Goal: Task Accomplishment & Management: Use online tool/utility

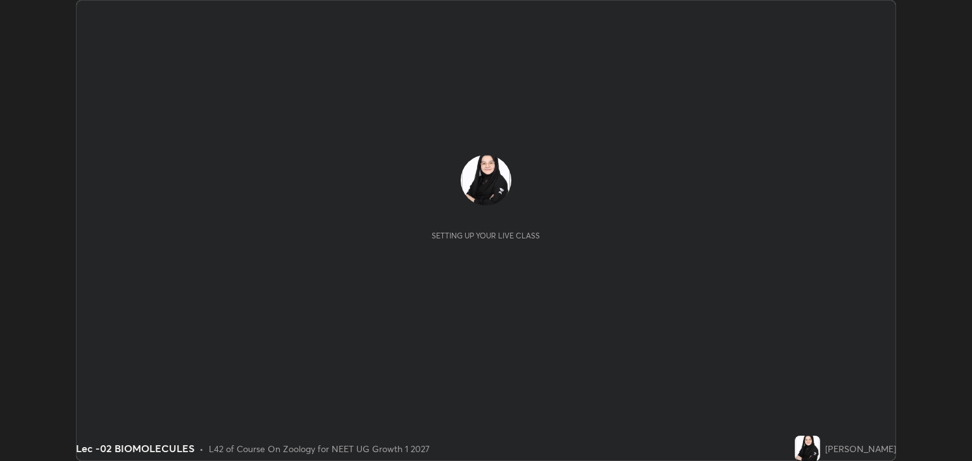
scroll to position [461, 972]
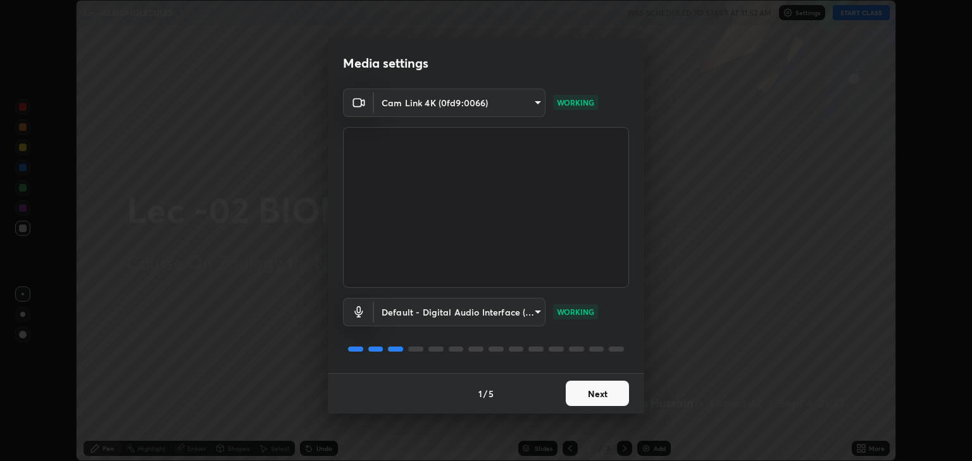
click at [604, 389] on button "Next" at bounding box center [597, 393] width 63 height 25
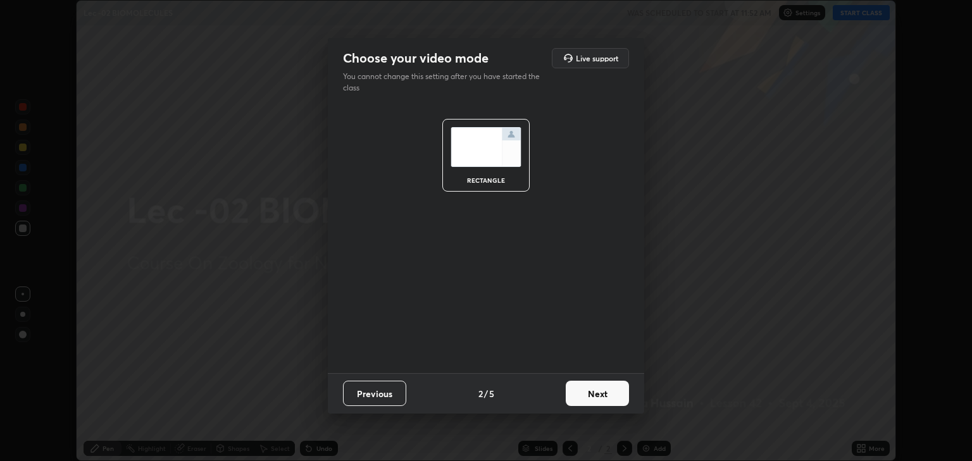
click at [610, 394] on button "Next" at bounding box center [597, 393] width 63 height 25
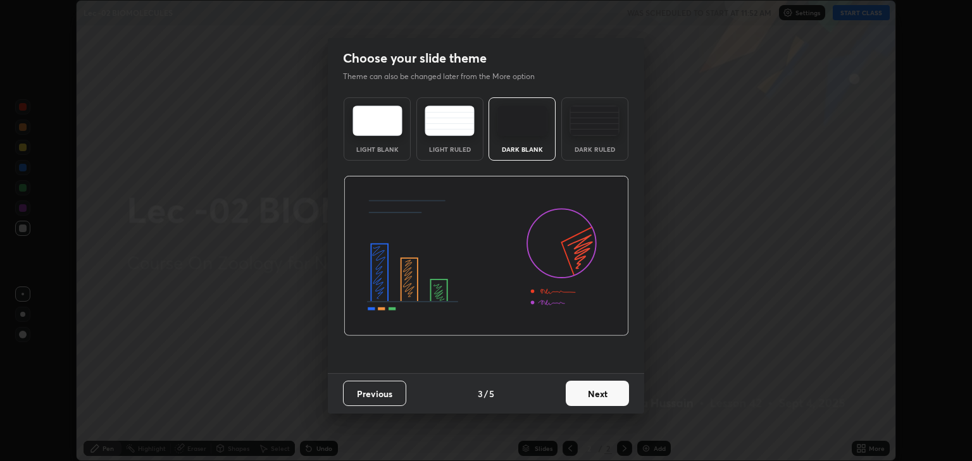
click at [613, 394] on button "Next" at bounding box center [597, 393] width 63 height 25
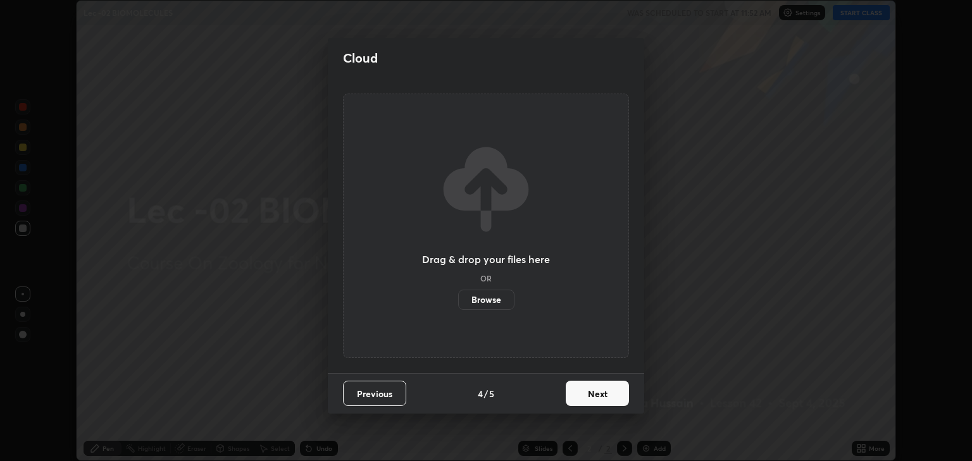
click at [618, 393] on button "Next" at bounding box center [597, 393] width 63 height 25
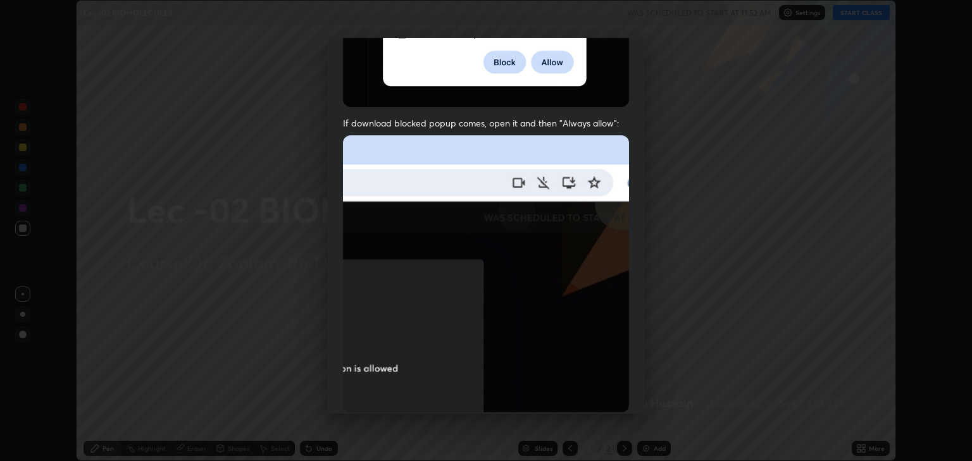
scroll to position [256, 0]
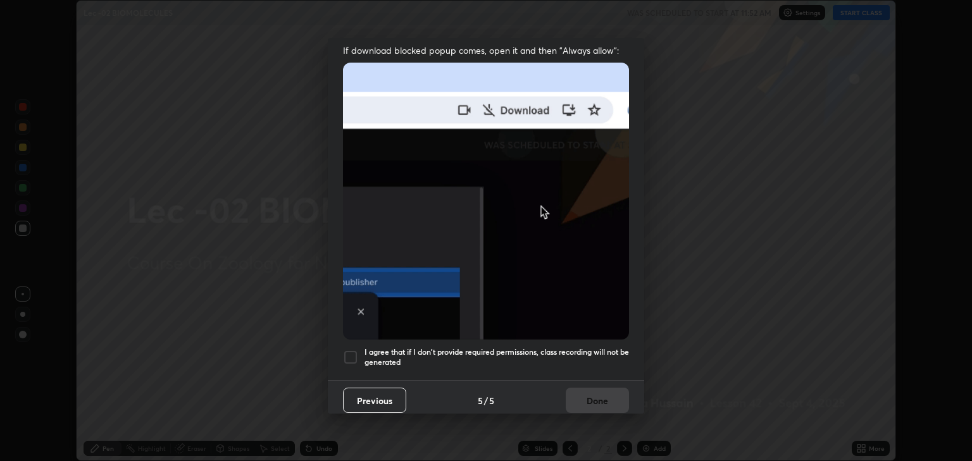
click at [352, 350] on div at bounding box center [350, 357] width 15 height 15
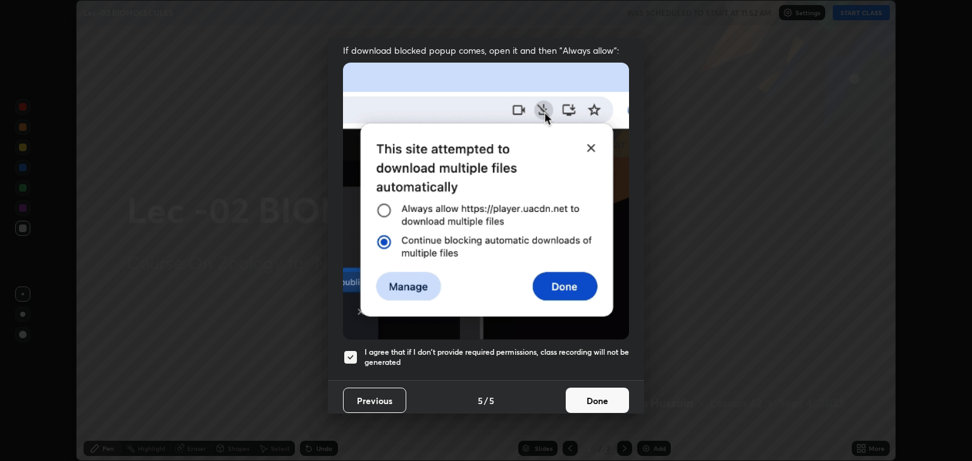
click at [584, 390] on button "Done" at bounding box center [597, 400] width 63 height 25
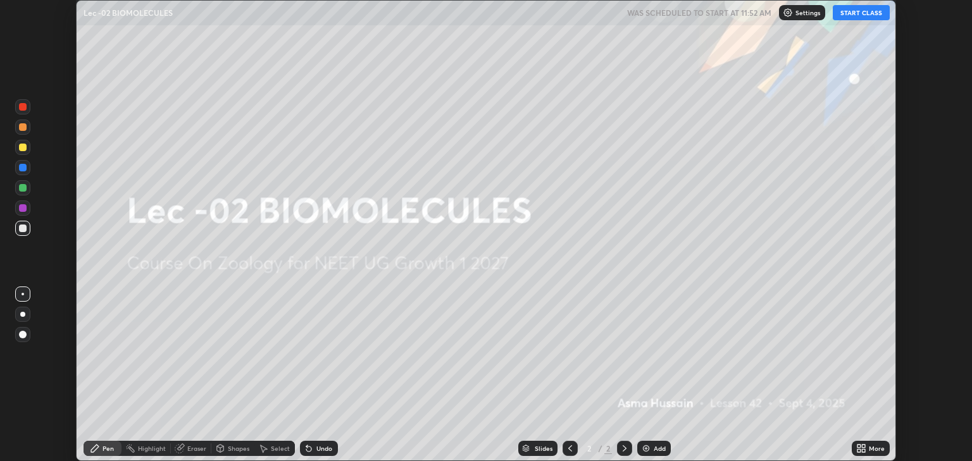
click at [846, 16] on button "START CLASS" at bounding box center [861, 12] width 57 height 15
click at [859, 446] on icon at bounding box center [859, 446] width 3 height 3
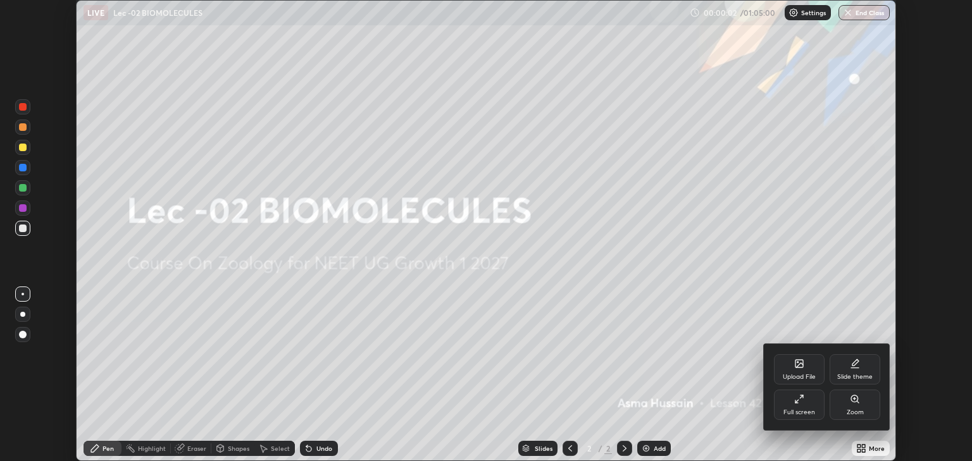
click at [801, 399] on icon at bounding box center [799, 399] width 10 height 10
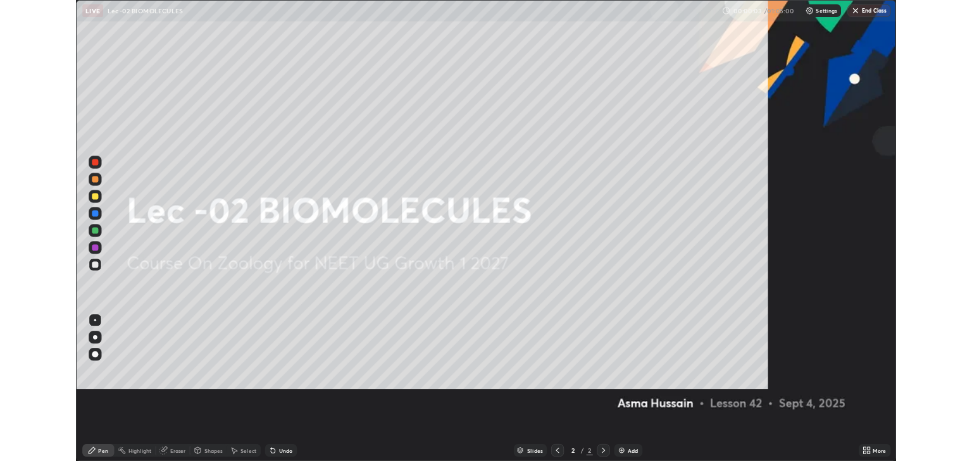
scroll to position [547, 972]
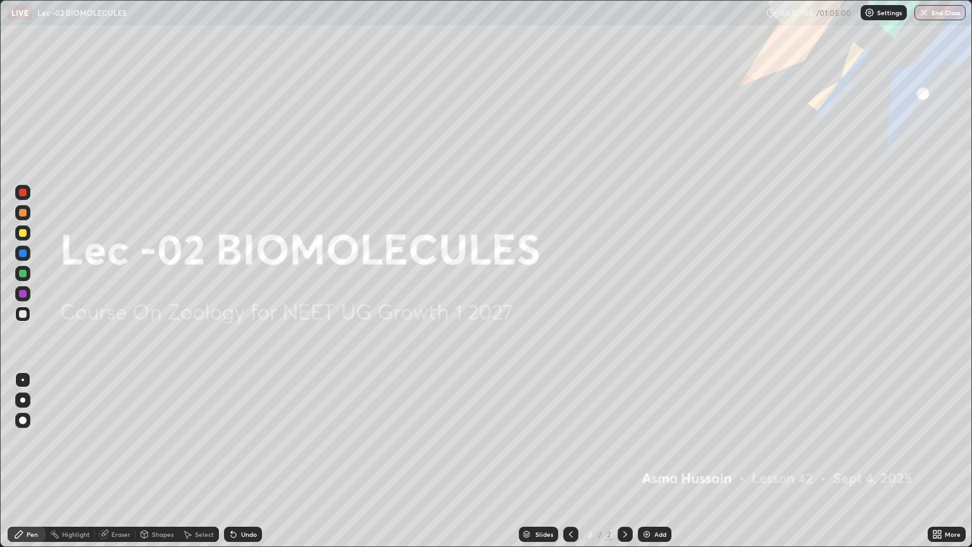
click at [939, 461] on icon at bounding box center [939, 536] width 3 height 3
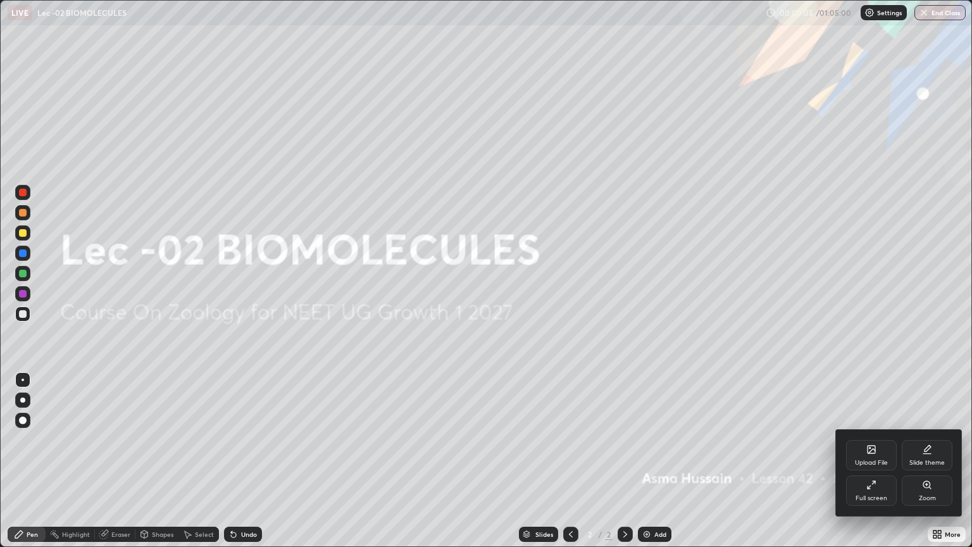
click at [868, 451] on icon at bounding box center [872, 450] width 8 height 8
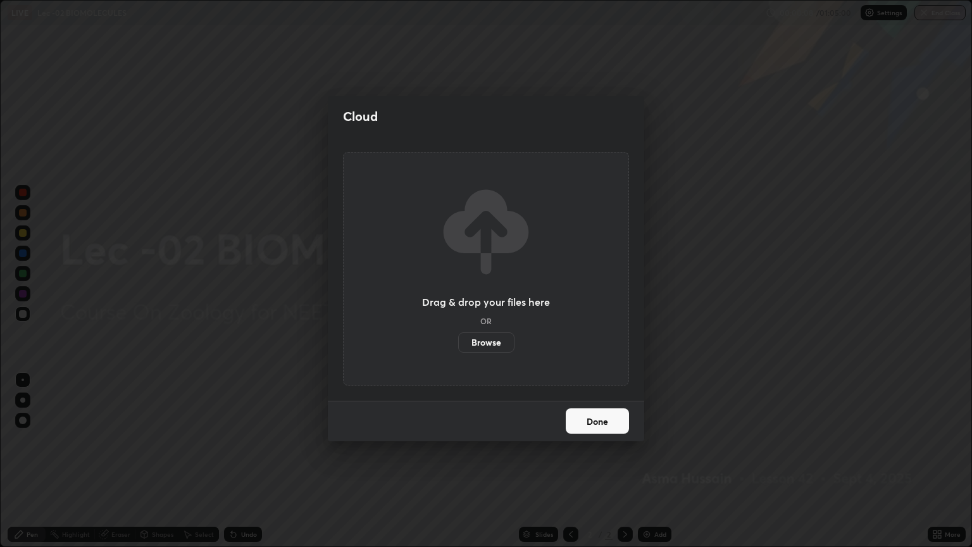
click at [712, 401] on div "Cloud Drag & drop your files here OR Browse Done" at bounding box center [486, 273] width 972 height 547
click at [603, 422] on button "Done" at bounding box center [597, 420] width 63 height 25
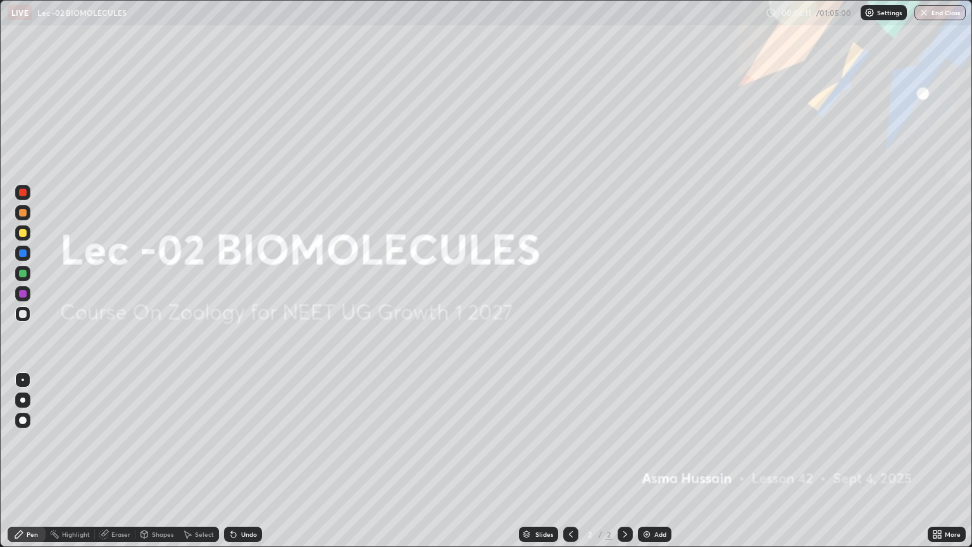
click at [650, 461] on img at bounding box center [647, 534] width 10 height 10
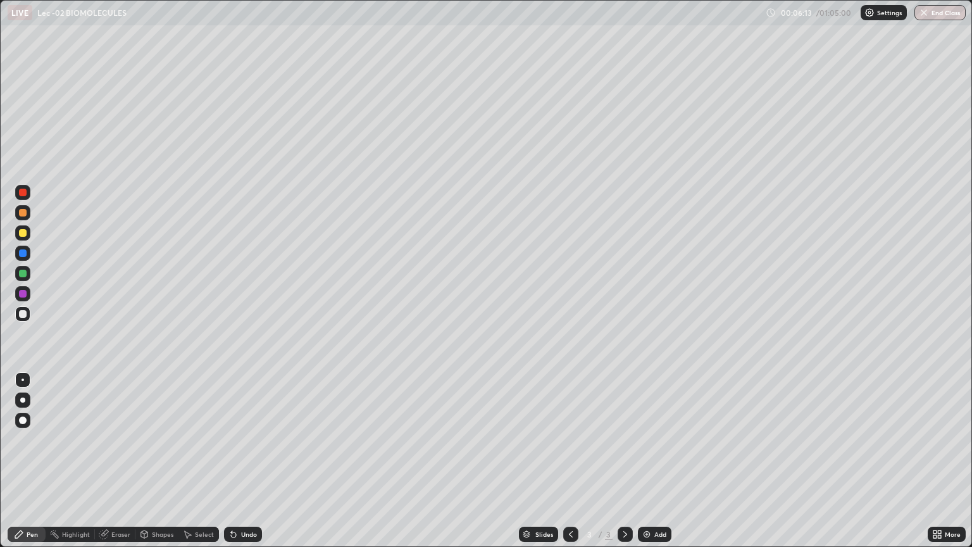
click at [24, 235] on div at bounding box center [23, 233] width 8 height 8
click at [24, 313] on div at bounding box center [23, 314] width 8 height 8
click at [23, 230] on div at bounding box center [23, 233] width 8 height 8
click at [25, 311] on div at bounding box center [23, 314] width 8 height 8
click at [113, 461] on div "Eraser" at bounding box center [120, 534] width 19 height 6
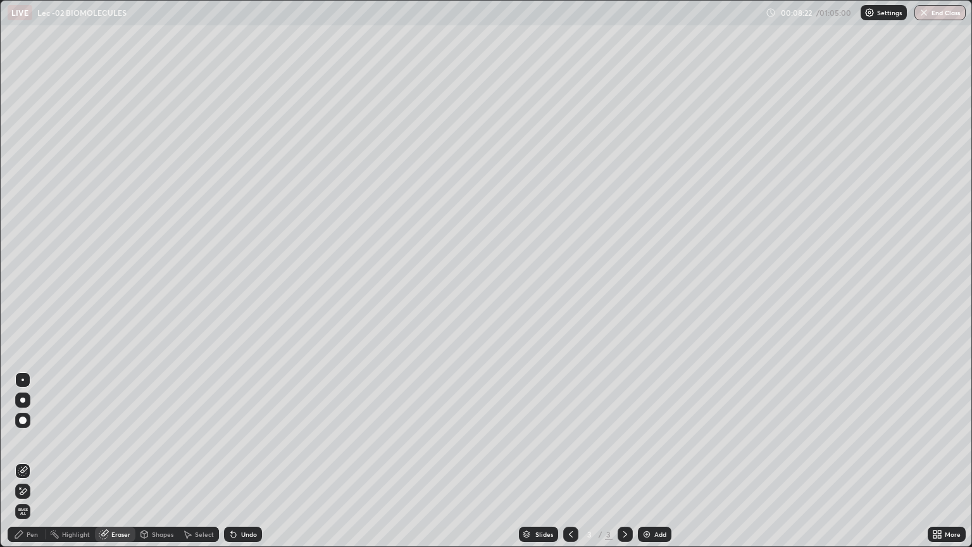
click at [35, 461] on div "Pen" at bounding box center [32, 534] width 11 height 6
click at [248, 461] on div "Undo" at bounding box center [249, 534] width 16 height 6
click at [25, 194] on div at bounding box center [23, 193] width 8 height 8
click at [20, 314] on div at bounding box center [23, 314] width 8 height 8
click at [20, 231] on div at bounding box center [23, 233] width 8 height 8
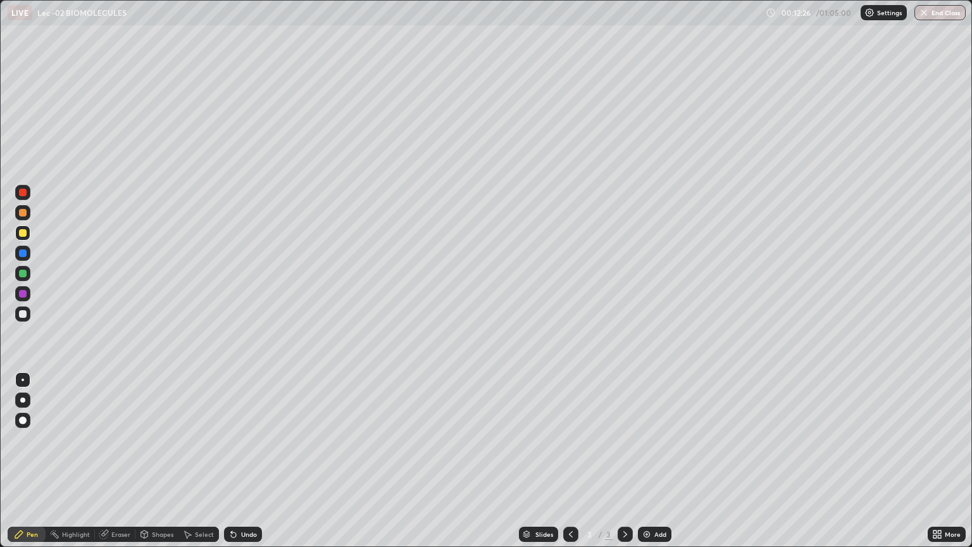
click at [251, 461] on div "Undo" at bounding box center [249, 534] width 16 height 6
click at [196, 461] on div "Select" at bounding box center [204, 534] width 19 height 6
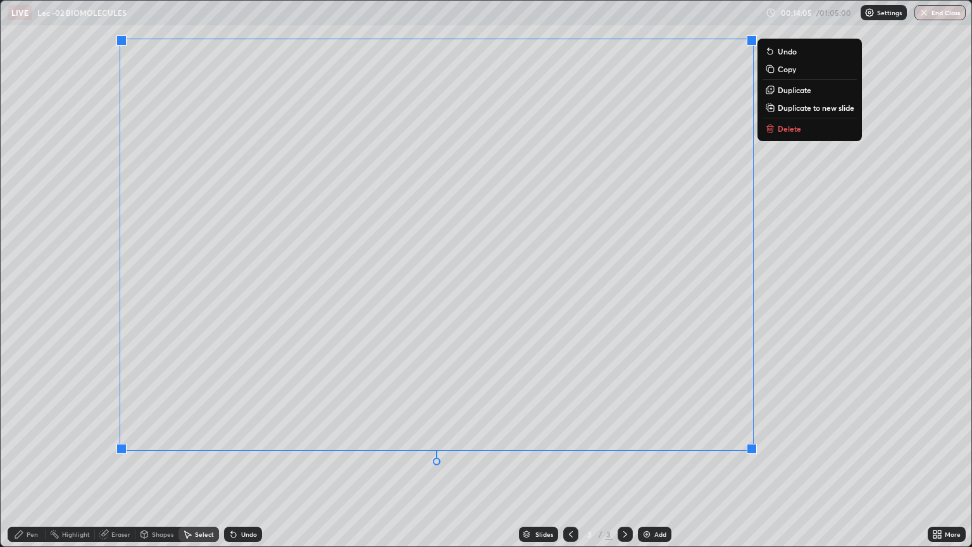
click at [38, 461] on div "Pen" at bounding box center [27, 534] width 38 height 15
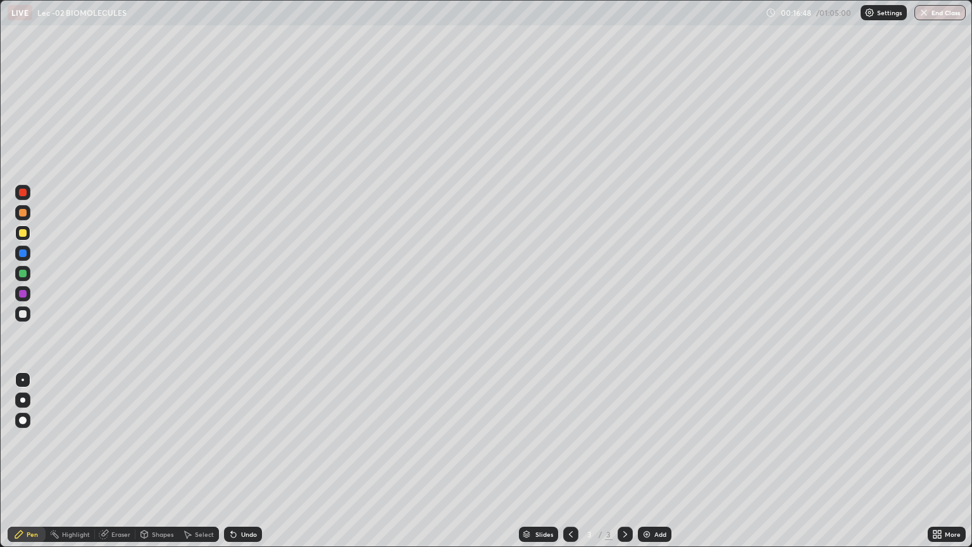
click at [25, 310] on div at bounding box center [23, 314] width 8 height 8
click at [654, 461] on div "Add" at bounding box center [660, 534] width 12 height 6
click at [571, 461] on icon at bounding box center [571, 534] width 10 height 10
click at [625, 461] on icon at bounding box center [625, 534] width 10 height 10
click at [24, 192] on div at bounding box center [23, 193] width 8 height 8
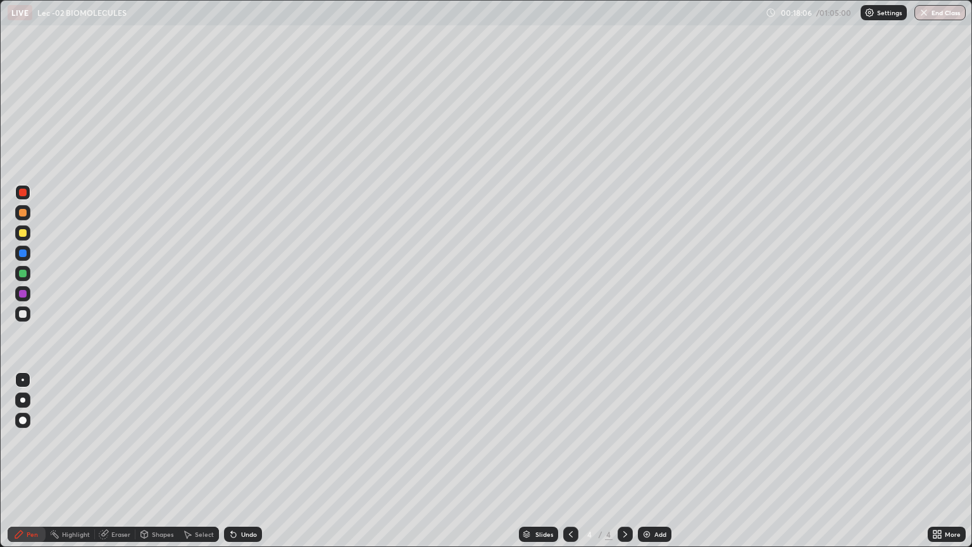
click at [153, 461] on div "Shapes" at bounding box center [163, 534] width 22 height 6
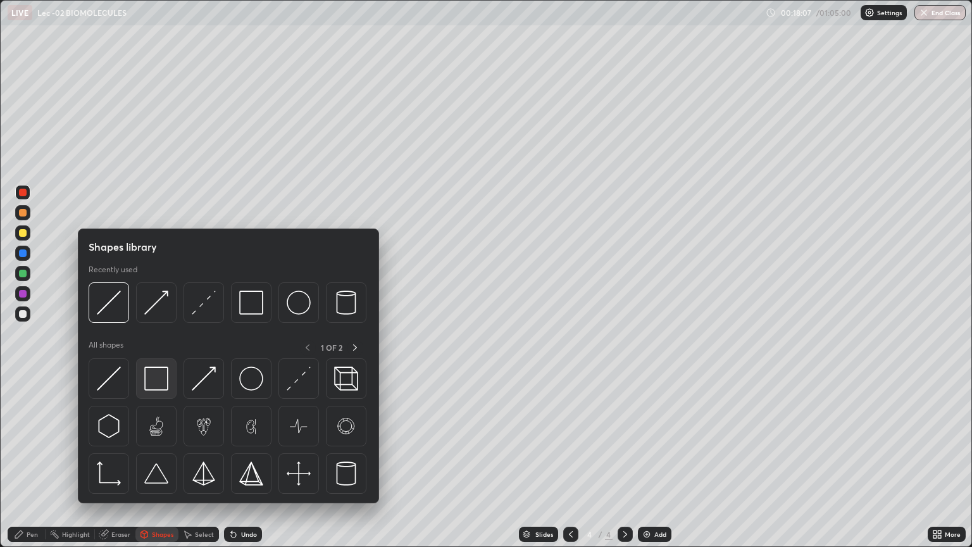
click at [158, 380] on img at bounding box center [156, 378] width 24 height 24
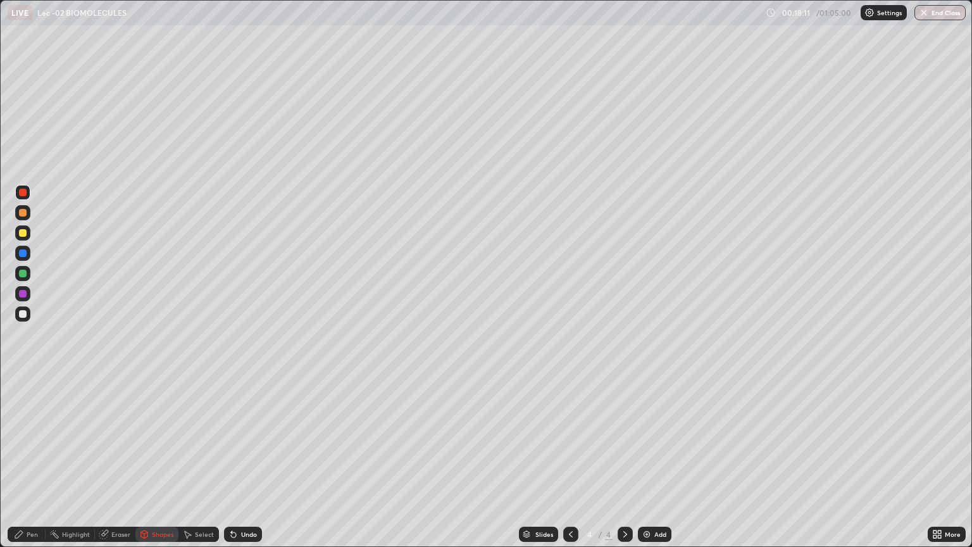
click at [35, 461] on div "Pen" at bounding box center [32, 534] width 11 height 6
click at [20, 315] on div at bounding box center [23, 314] width 8 height 8
click at [25, 196] on div at bounding box center [22, 192] width 15 height 15
click at [150, 461] on div "Shapes" at bounding box center [156, 534] width 43 height 15
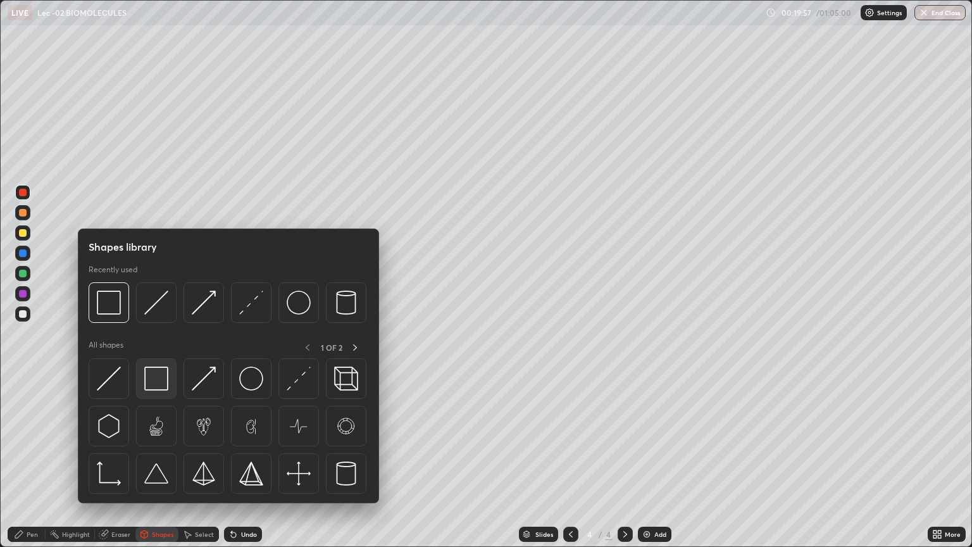
click at [157, 384] on img at bounding box center [156, 378] width 24 height 24
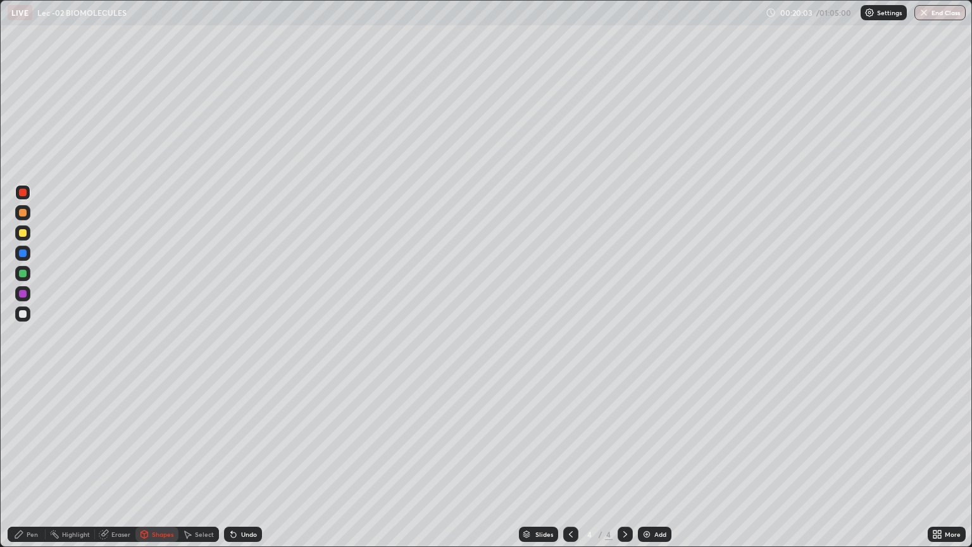
click at [28, 461] on div "Pen" at bounding box center [32, 534] width 11 height 6
click at [21, 314] on div at bounding box center [23, 314] width 8 height 8
click at [247, 461] on div "Undo" at bounding box center [249, 534] width 16 height 6
click at [249, 461] on div "Undo" at bounding box center [243, 534] width 38 height 15
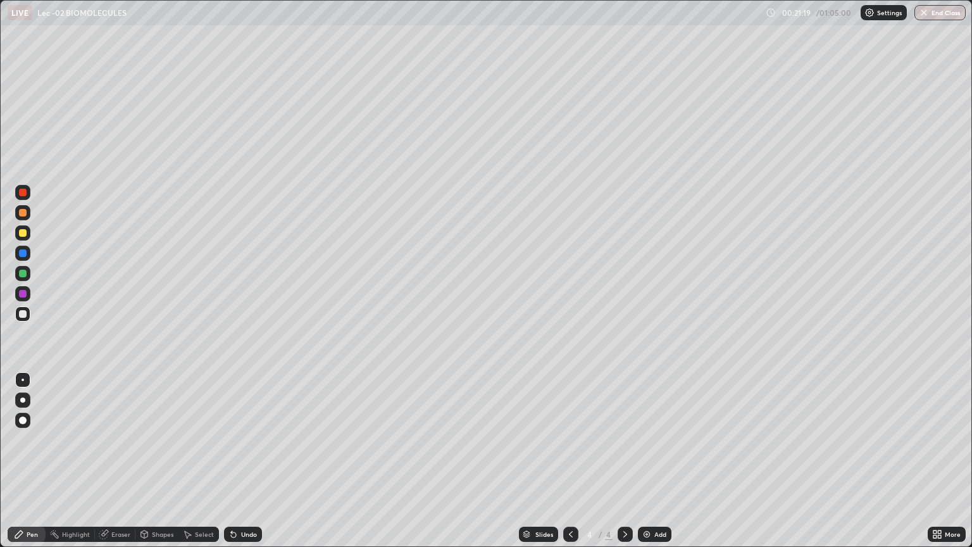
click at [656, 461] on div "Add" at bounding box center [660, 534] width 12 height 6
click at [22, 235] on div at bounding box center [23, 233] width 8 height 8
click at [25, 209] on div at bounding box center [23, 213] width 8 height 8
click at [22, 233] on div at bounding box center [23, 233] width 8 height 8
click at [120, 461] on div "Eraser" at bounding box center [120, 534] width 19 height 6
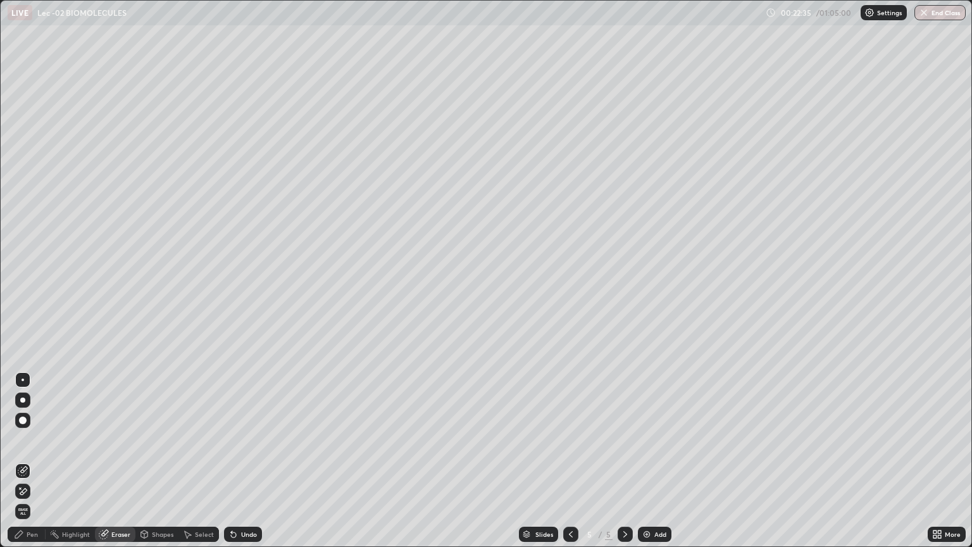
click at [32, 461] on div "Pen" at bounding box center [32, 534] width 11 height 6
click at [22, 309] on div at bounding box center [22, 313] width 15 height 15
click at [153, 461] on div "Shapes" at bounding box center [163, 534] width 22 height 6
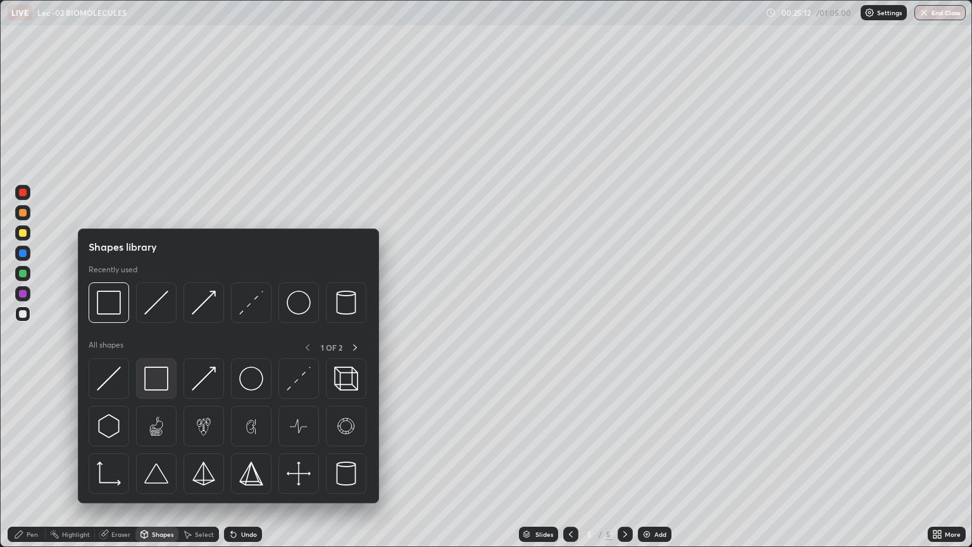
click at [153, 379] on img at bounding box center [156, 378] width 24 height 24
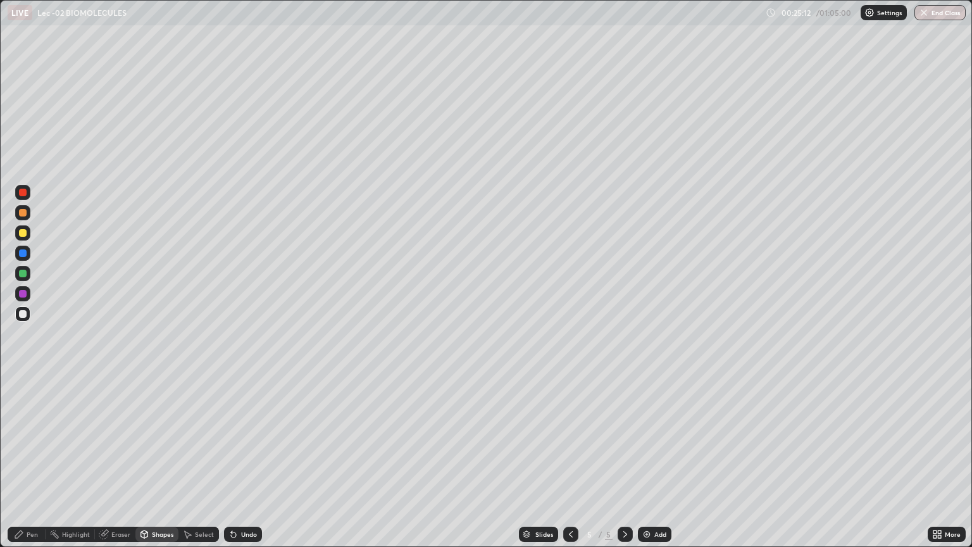
click at [23, 313] on div at bounding box center [23, 314] width 8 height 8
click at [23, 294] on div at bounding box center [23, 294] width 8 height 8
click at [36, 461] on div "Pen" at bounding box center [27, 534] width 38 height 15
click at [24, 308] on div at bounding box center [22, 313] width 15 height 15
click at [22, 194] on div at bounding box center [23, 193] width 8 height 8
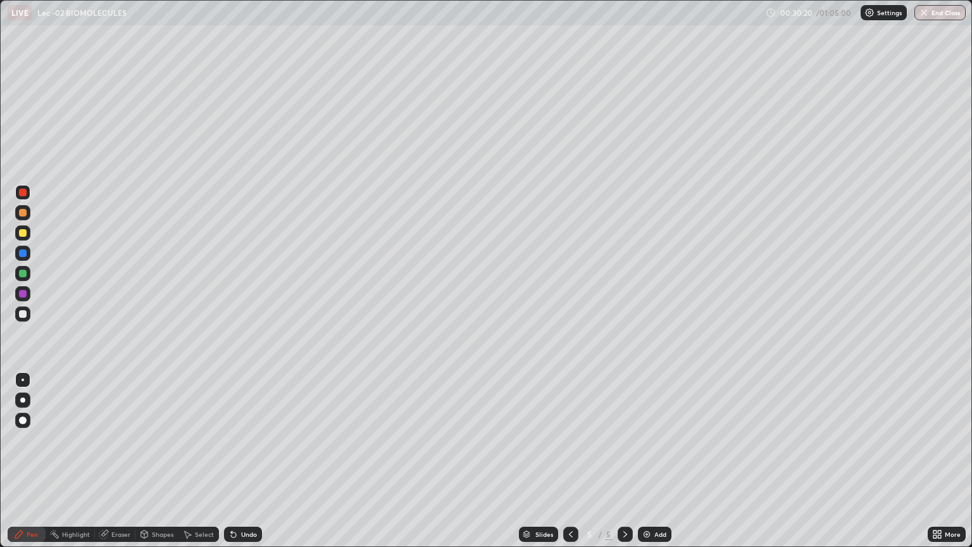
click at [147, 461] on icon at bounding box center [144, 534] width 10 height 10
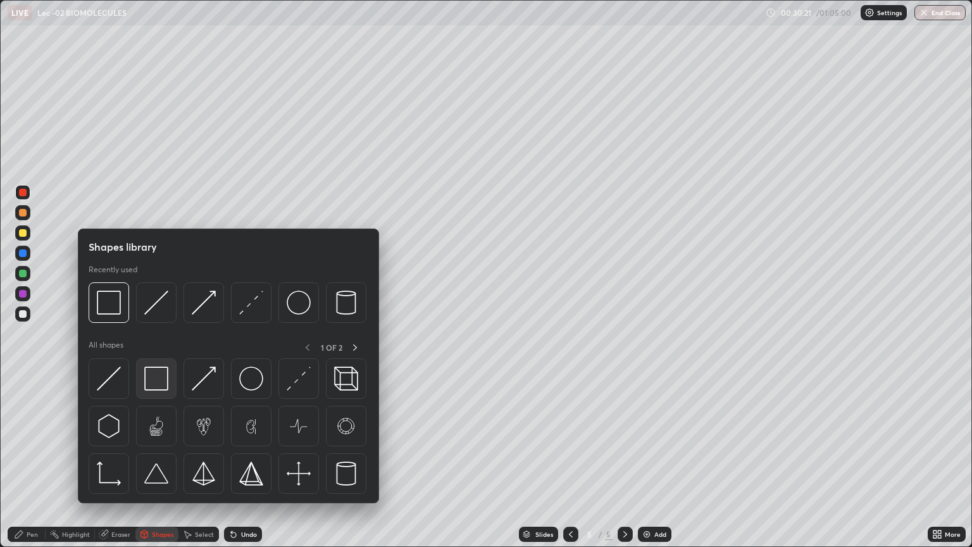
click at [155, 381] on img at bounding box center [156, 378] width 24 height 24
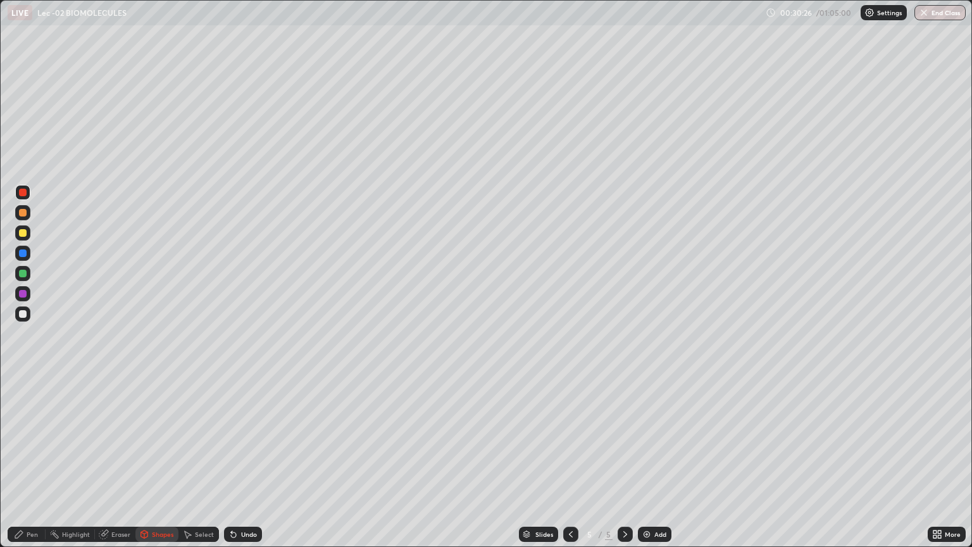
click at [21, 315] on div at bounding box center [23, 314] width 8 height 8
click at [32, 461] on div "Pen" at bounding box center [32, 534] width 11 height 6
click at [247, 461] on div "Undo" at bounding box center [249, 534] width 16 height 6
click at [156, 461] on div "Shapes" at bounding box center [163, 534] width 22 height 6
click at [28, 461] on div at bounding box center [23, 351] width 20 height 339
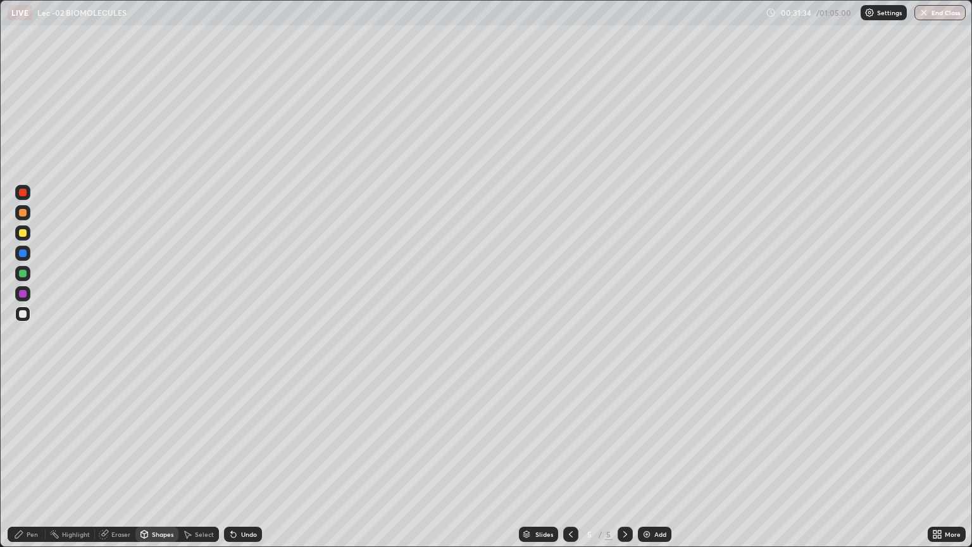
click at [251, 461] on div "Undo" at bounding box center [249, 534] width 16 height 6
click at [197, 461] on div "Select" at bounding box center [204, 534] width 19 height 6
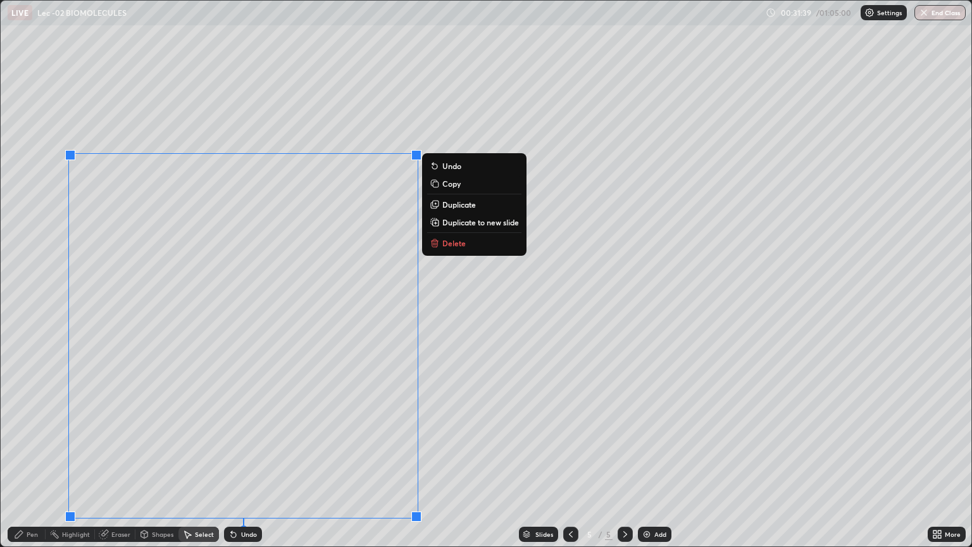
click at [246, 461] on div "Undo" at bounding box center [249, 534] width 16 height 6
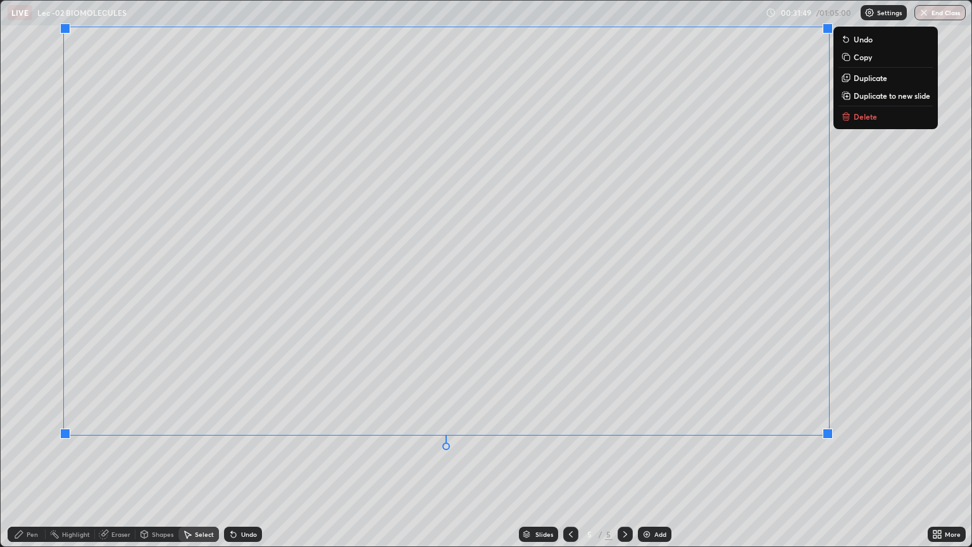
click at [37, 461] on div "Pen" at bounding box center [32, 534] width 11 height 6
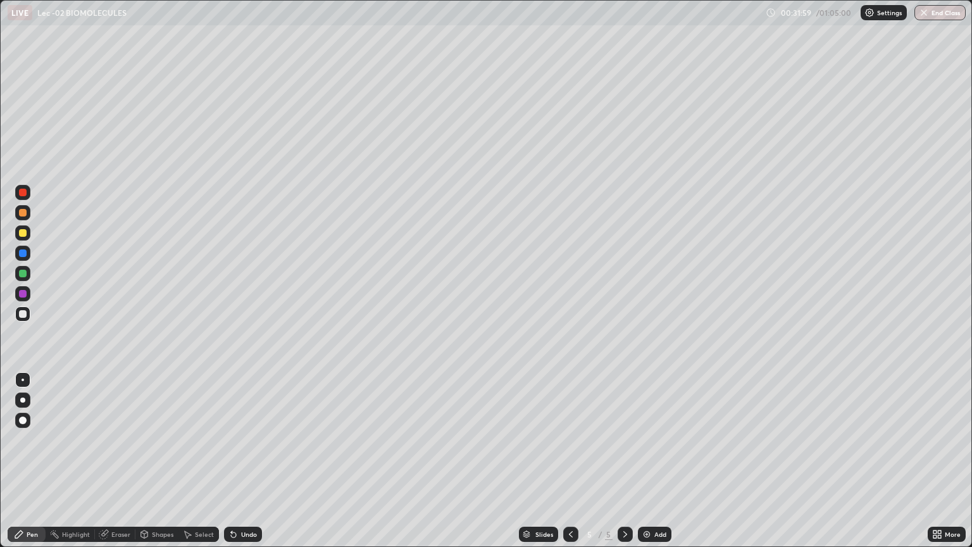
click at [939, 461] on icon at bounding box center [939, 531] width 3 height 3
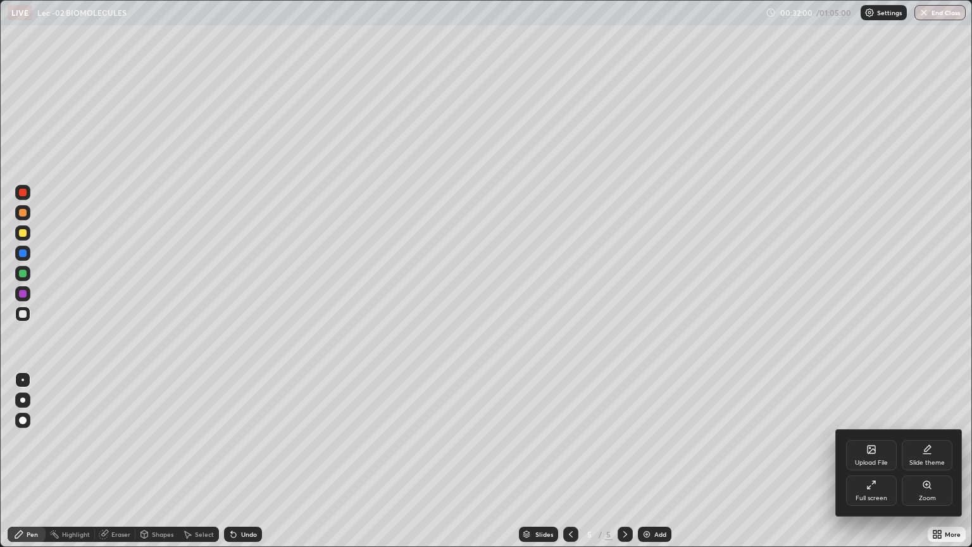
click at [873, 461] on icon at bounding box center [872, 485] width 10 height 10
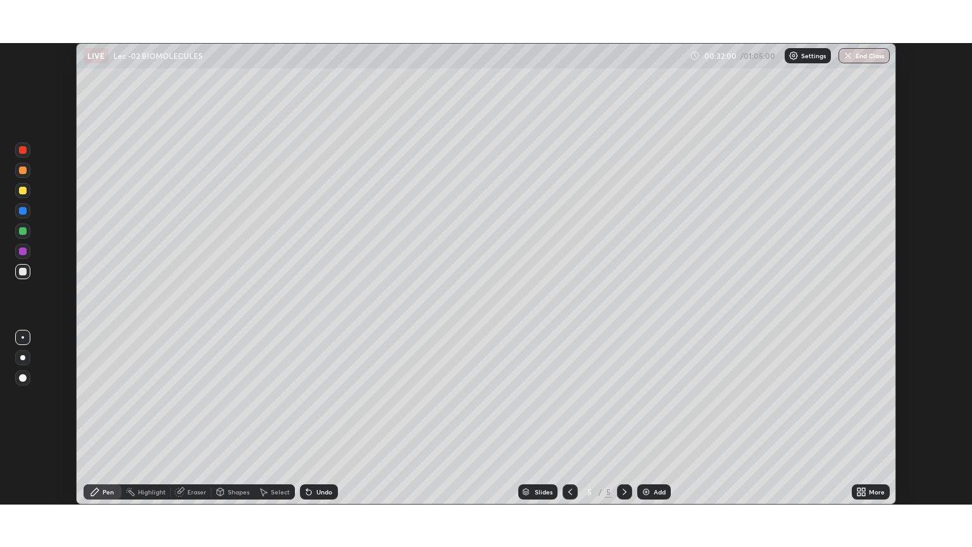
scroll to position [62835, 62325]
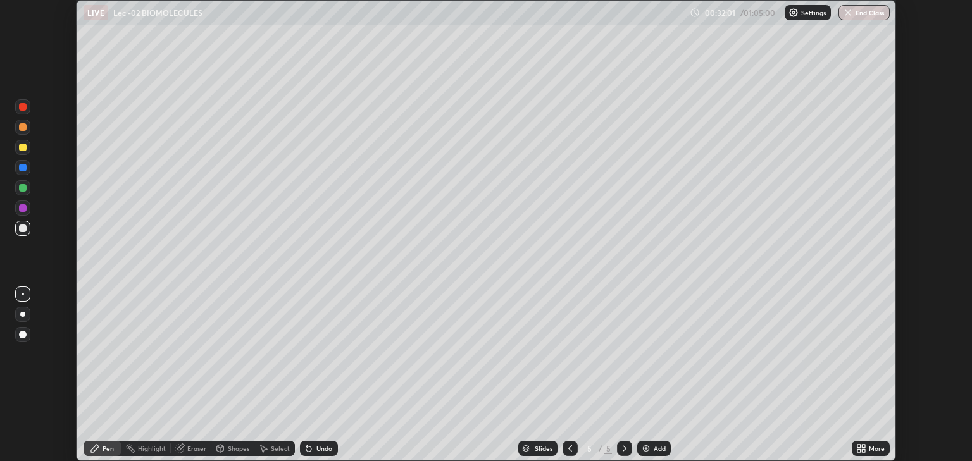
click at [859, 446] on icon at bounding box center [859, 446] width 3 height 3
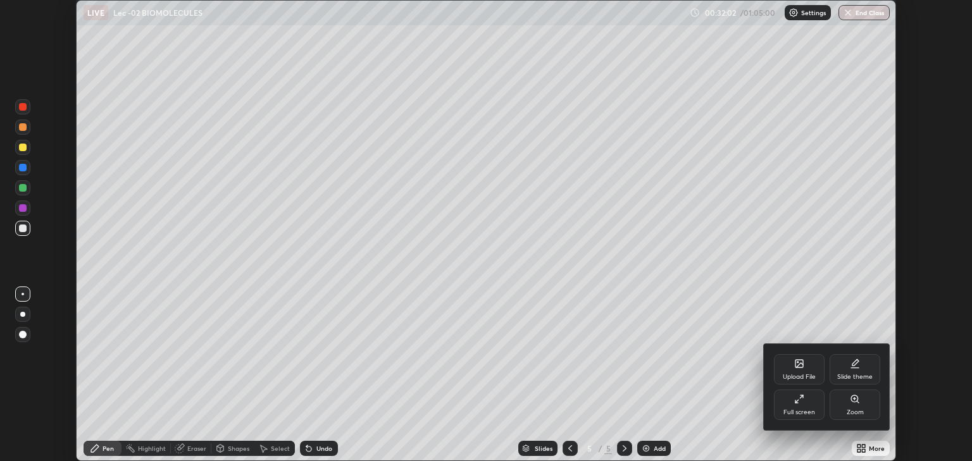
click at [804, 408] on div "Full screen" at bounding box center [799, 405] width 51 height 30
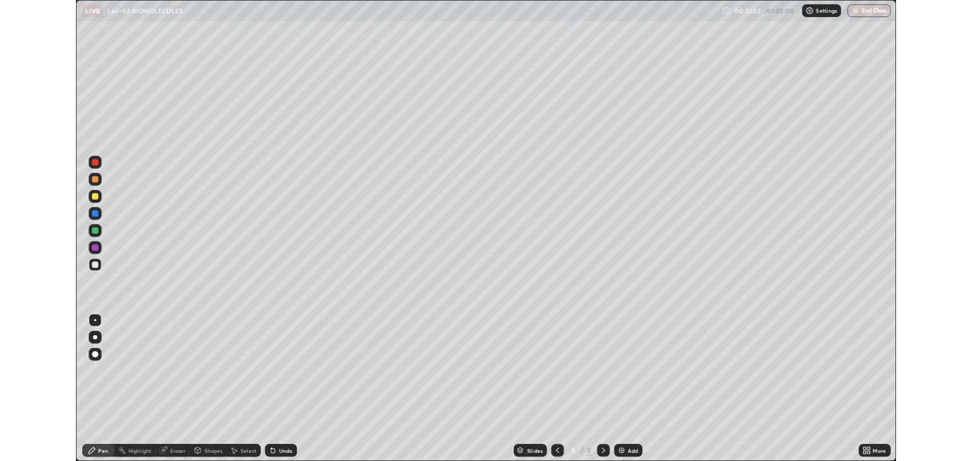
scroll to position [547, 972]
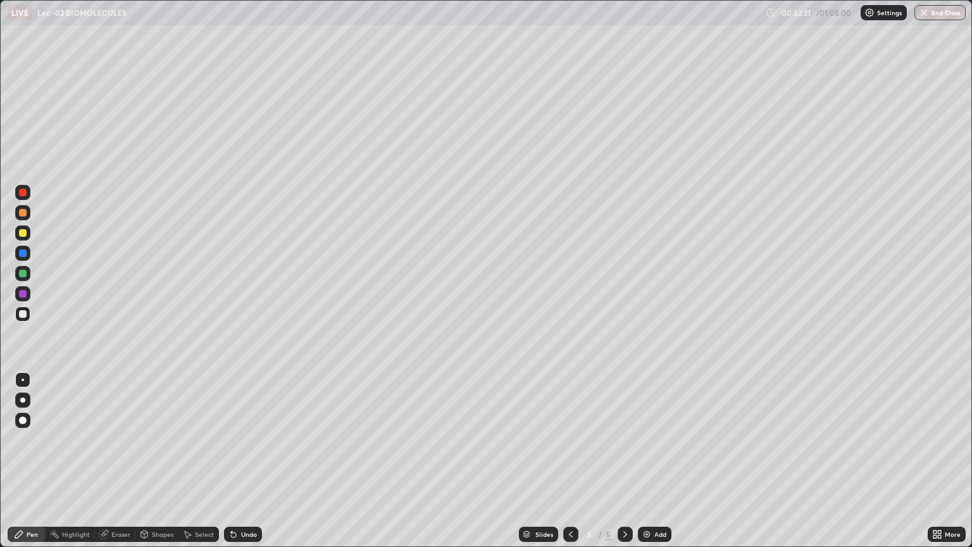
click at [257, 461] on div "Undo" at bounding box center [243, 534] width 38 height 15
click at [260, 461] on div "Undo" at bounding box center [243, 534] width 38 height 15
click at [117, 461] on div "Eraser" at bounding box center [120, 534] width 19 height 6
click at [34, 461] on div "Pen" at bounding box center [27, 534] width 38 height 15
click at [660, 461] on div "Add" at bounding box center [660, 534] width 12 height 6
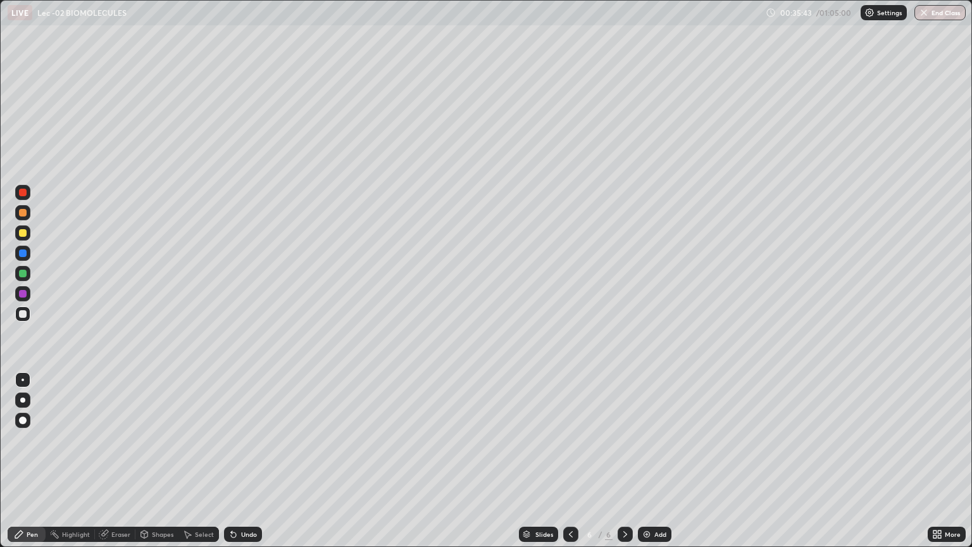
click at [23, 234] on div at bounding box center [23, 233] width 8 height 8
click at [21, 308] on div at bounding box center [22, 313] width 15 height 15
click at [29, 237] on div at bounding box center [22, 232] width 15 height 15
click at [252, 461] on div "Undo" at bounding box center [249, 534] width 16 height 6
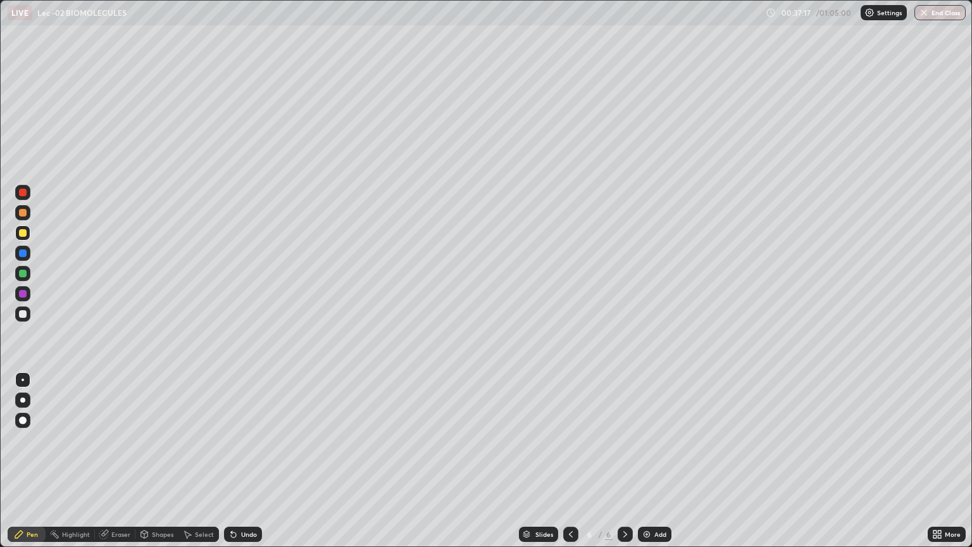
click at [251, 461] on div "Undo" at bounding box center [249, 534] width 16 height 6
click at [25, 311] on div at bounding box center [23, 314] width 8 height 8
click at [25, 293] on div at bounding box center [23, 294] width 8 height 8
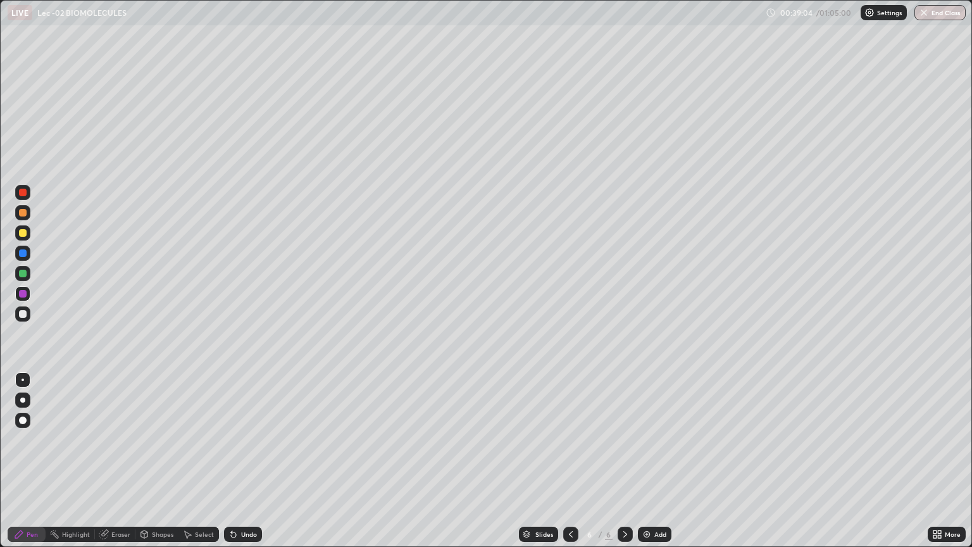
click at [24, 311] on div at bounding box center [23, 314] width 8 height 8
click at [28, 297] on div at bounding box center [22, 293] width 15 height 15
click at [648, 461] on img at bounding box center [647, 534] width 10 height 10
click at [24, 233] on div at bounding box center [23, 233] width 8 height 8
click at [29, 315] on div at bounding box center [22, 313] width 15 height 15
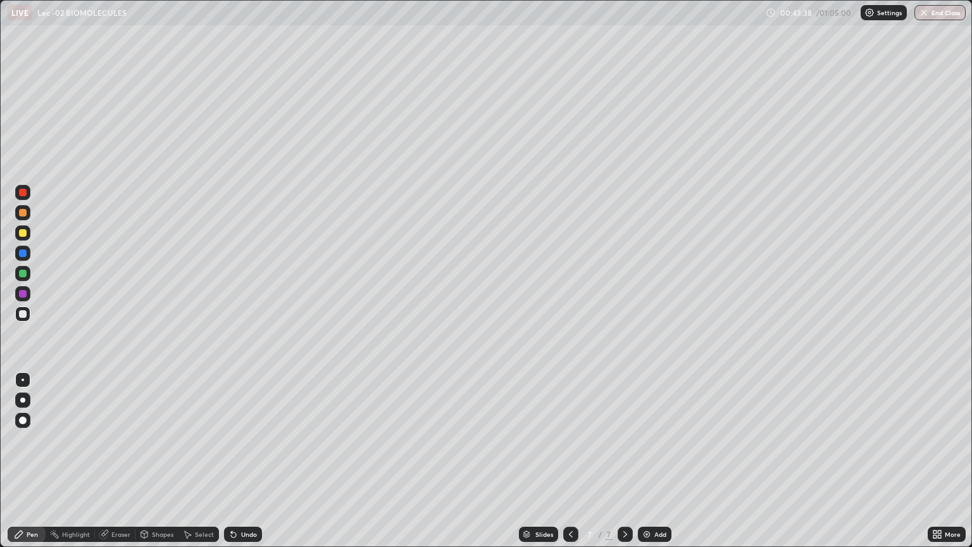
click at [242, 461] on div "Undo" at bounding box center [249, 534] width 16 height 6
click at [249, 461] on div "Undo" at bounding box center [243, 534] width 38 height 15
click at [24, 232] on div at bounding box center [23, 233] width 8 height 8
click at [20, 311] on div at bounding box center [23, 314] width 8 height 8
click at [149, 461] on div "Shapes" at bounding box center [156, 534] width 43 height 15
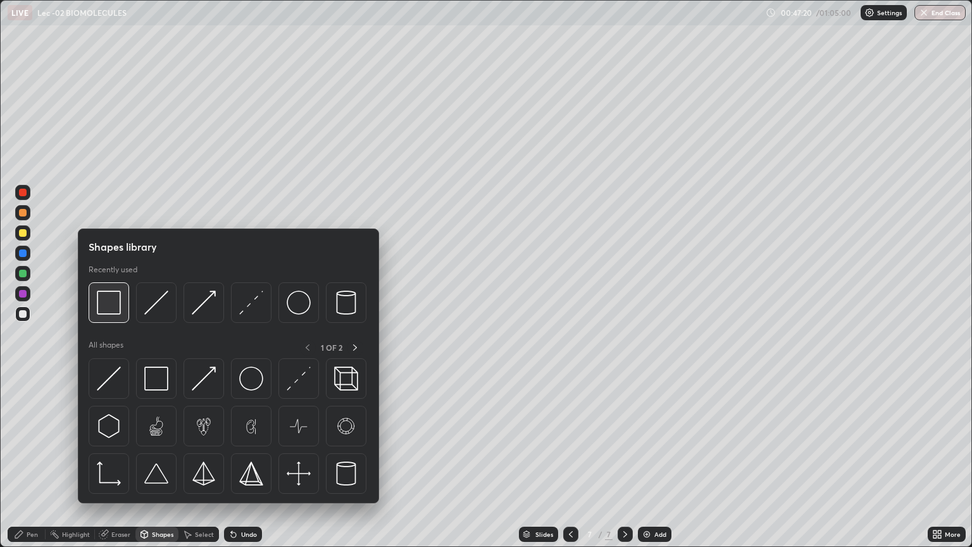
click at [107, 311] on img at bounding box center [109, 303] width 24 height 24
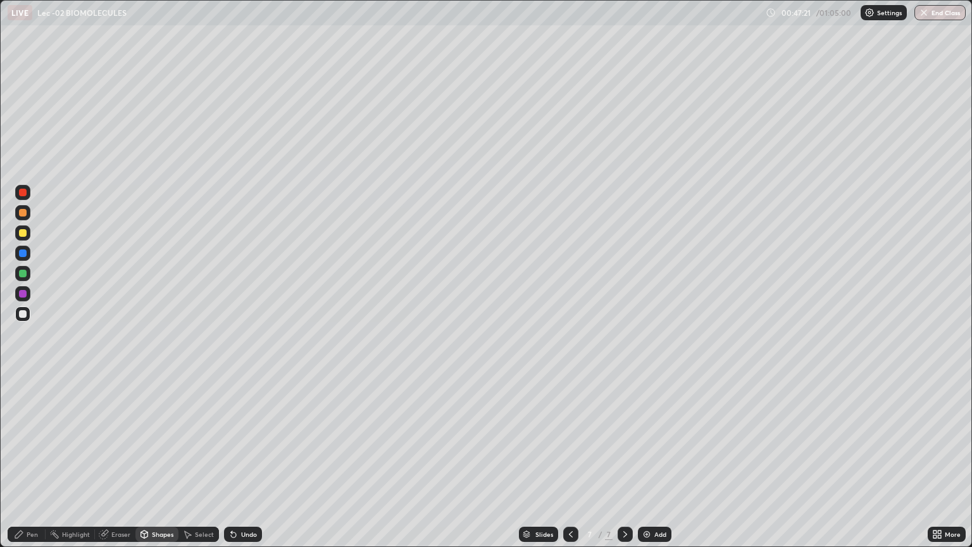
click at [22, 215] on div at bounding box center [23, 213] width 8 height 8
click at [248, 461] on div "Undo" at bounding box center [249, 534] width 16 height 6
click at [30, 461] on div "Pen" at bounding box center [32, 534] width 11 height 6
click at [22, 293] on div at bounding box center [23, 294] width 8 height 8
click at [75, 461] on div "Highlight" at bounding box center [76, 534] width 28 height 6
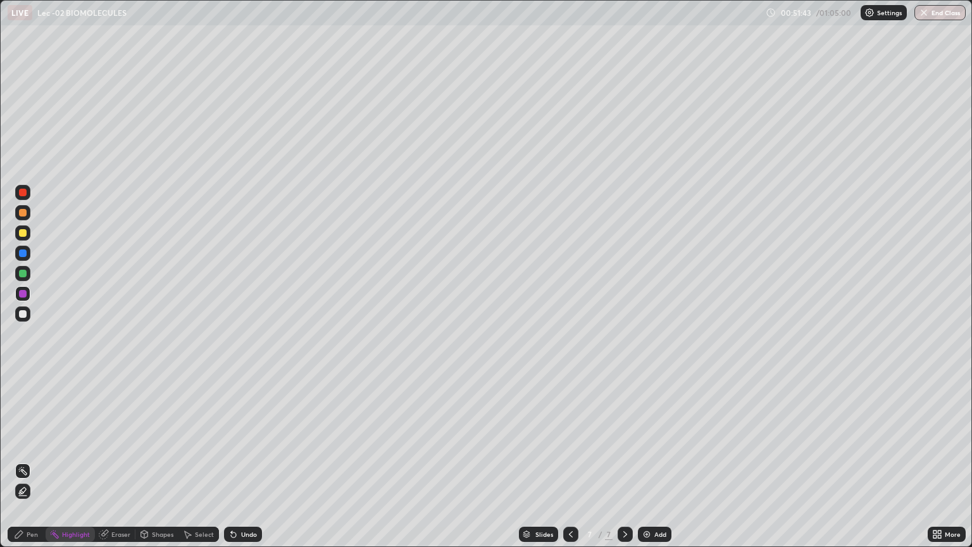
click at [242, 461] on div "Undo" at bounding box center [243, 534] width 38 height 15
click at [244, 461] on div "Undo" at bounding box center [243, 534] width 38 height 15
click at [246, 461] on div "Undo" at bounding box center [249, 534] width 16 height 6
click at [247, 461] on div "Undo" at bounding box center [249, 534] width 16 height 6
click at [249, 461] on div "Undo" at bounding box center [249, 534] width 16 height 6
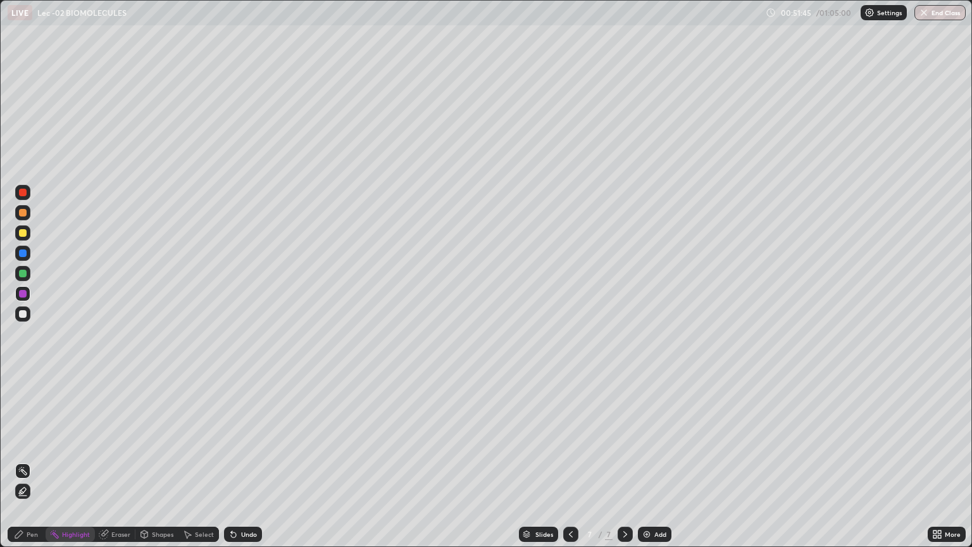
click at [249, 461] on div "Undo" at bounding box center [249, 534] width 16 height 6
click at [252, 461] on div "Undo" at bounding box center [249, 534] width 16 height 6
click at [253, 461] on div "Undo" at bounding box center [249, 534] width 16 height 6
click at [254, 461] on div "Undo" at bounding box center [249, 534] width 16 height 6
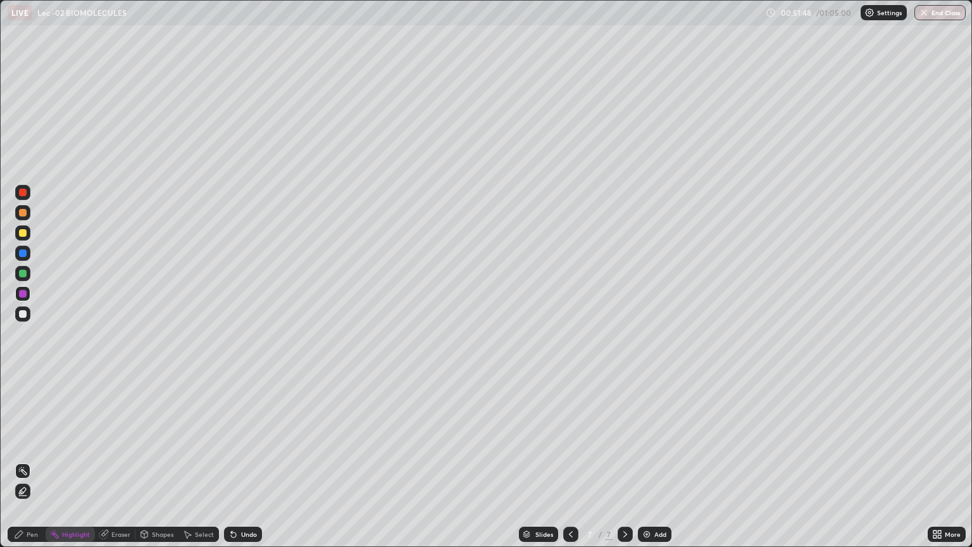
click at [255, 461] on div "Undo" at bounding box center [249, 534] width 16 height 6
click at [256, 461] on div "Undo" at bounding box center [243, 534] width 38 height 15
click at [257, 461] on div "Undo" at bounding box center [243, 534] width 38 height 15
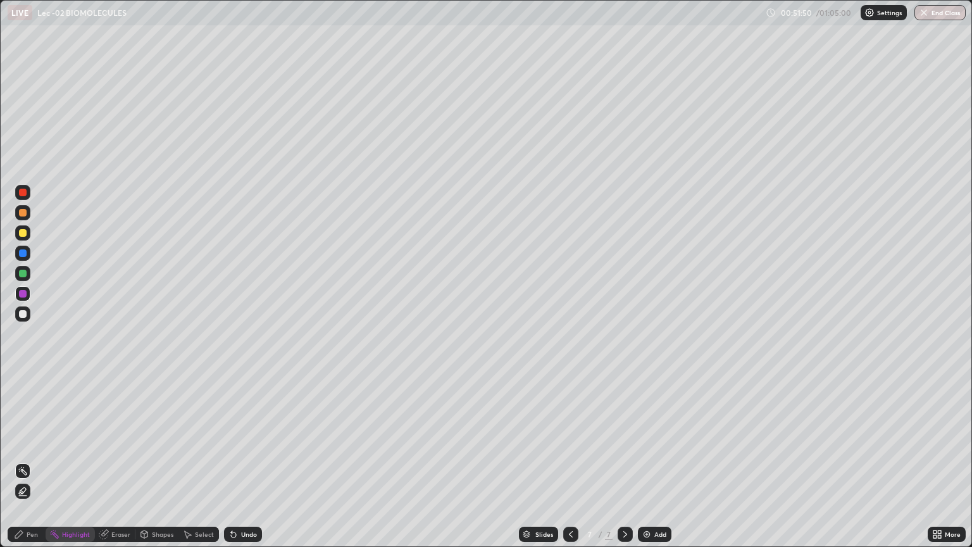
click at [258, 461] on div "Undo" at bounding box center [243, 534] width 38 height 15
click at [260, 461] on div "Undo" at bounding box center [243, 534] width 38 height 15
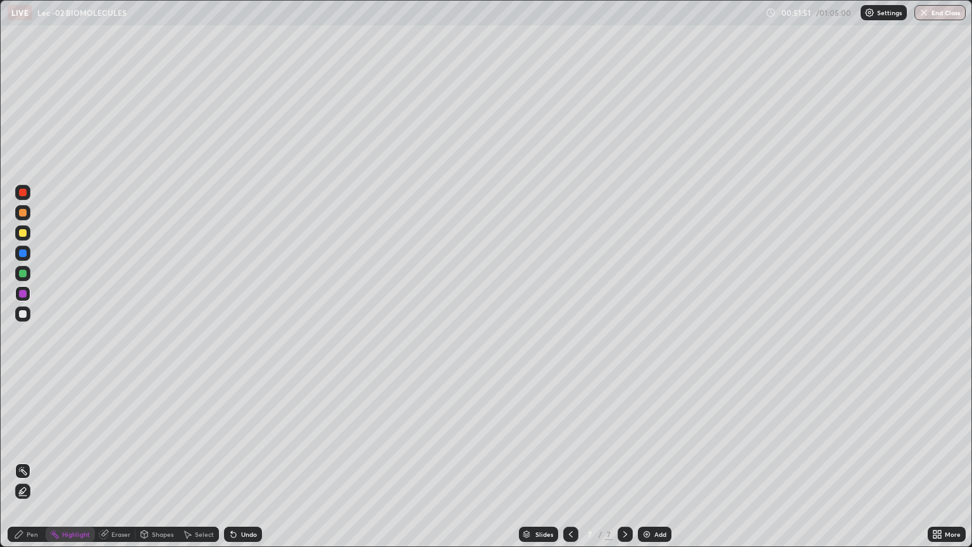
click at [259, 461] on div "Undo" at bounding box center [243, 534] width 38 height 15
click at [260, 461] on div "Undo" at bounding box center [243, 534] width 38 height 15
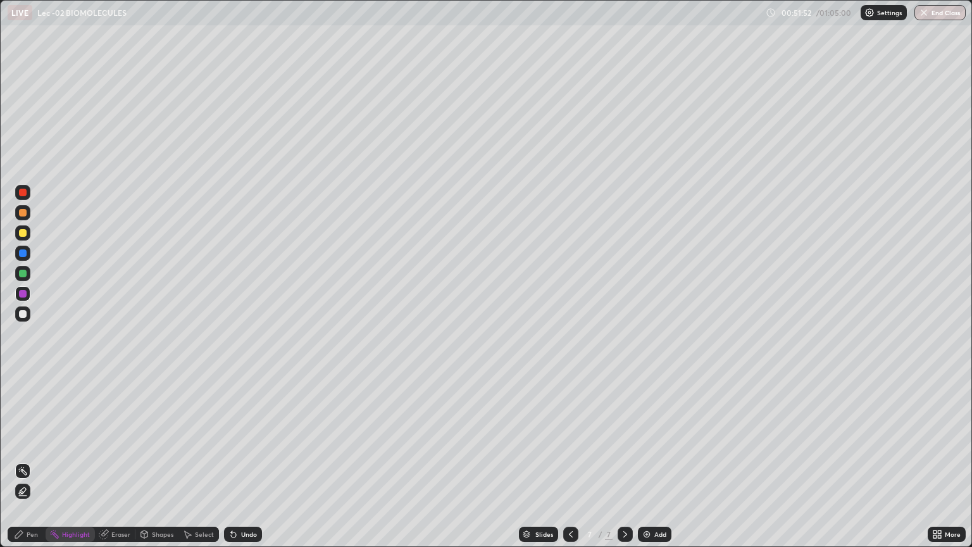
click at [259, 461] on div "Undo" at bounding box center [243, 534] width 38 height 15
click at [258, 461] on div "Undo" at bounding box center [243, 534] width 38 height 15
click at [260, 461] on div "Undo" at bounding box center [243, 534] width 38 height 15
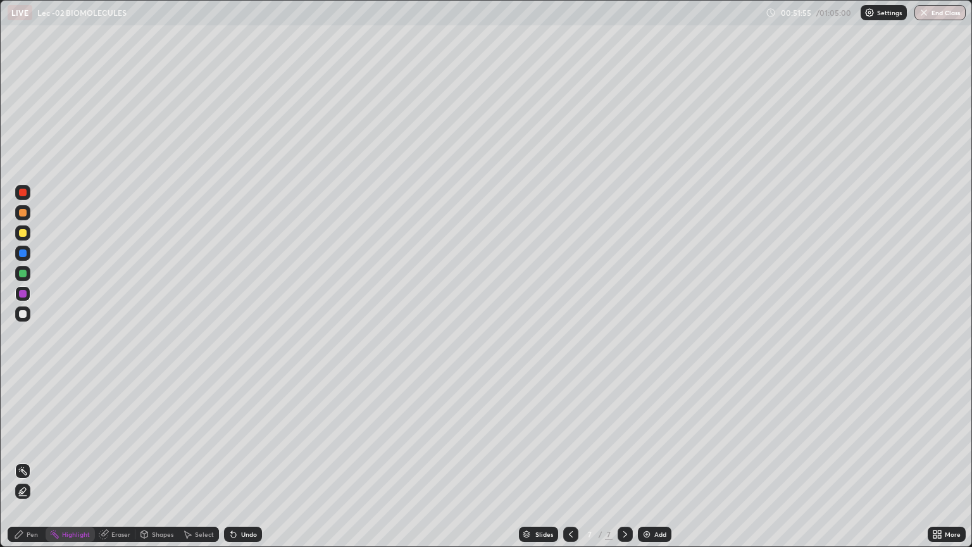
click at [260, 461] on div "Undo" at bounding box center [243, 534] width 38 height 15
click at [654, 461] on div "Add" at bounding box center [660, 534] width 12 height 6
click at [25, 314] on div at bounding box center [23, 314] width 8 height 8
click at [246, 461] on div "Undo" at bounding box center [249, 534] width 16 height 6
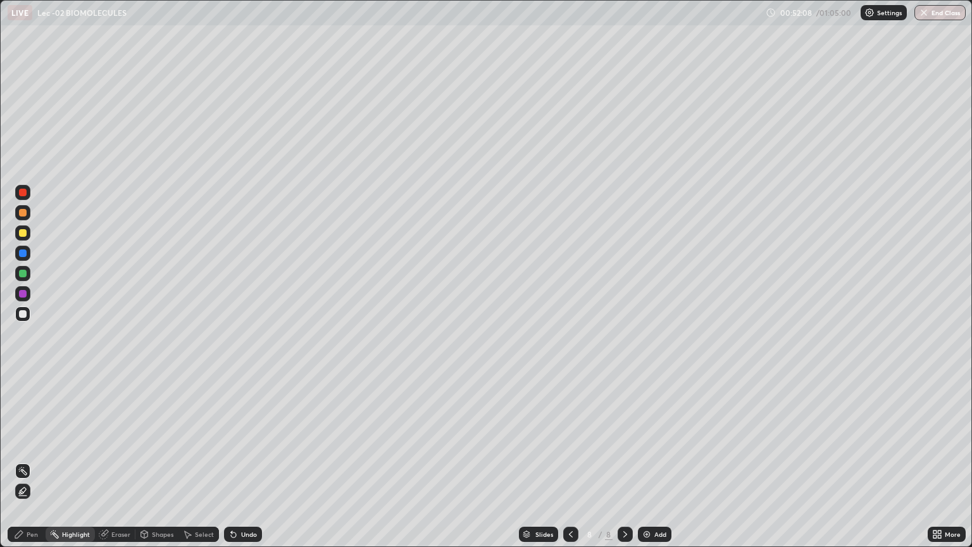
click at [32, 461] on div "Pen" at bounding box center [32, 534] width 11 height 6
click at [26, 235] on div at bounding box center [23, 233] width 8 height 8
click at [23, 314] on div at bounding box center [23, 314] width 8 height 8
click at [116, 461] on div "Eraser" at bounding box center [120, 534] width 19 height 6
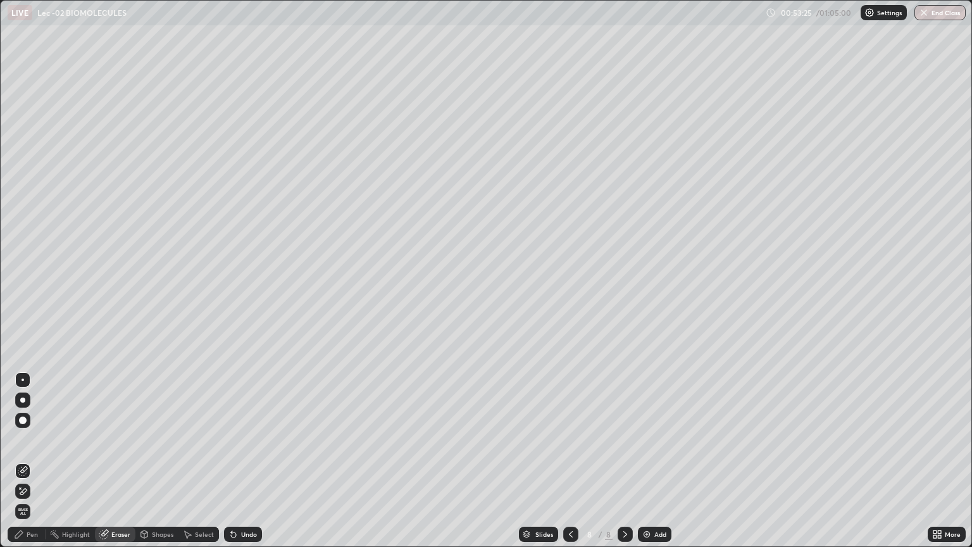
click at [33, 461] on div "Pen" at bounding box center [32, 534] width 11 height 6
click at [116, 461] on div "Eraser" at bounding box center [120, 534] width 19 height 6
click at [32, 461] on div "Pen" at bounding box center [32, 534] width 11 height 6
click at [247, 461] on div "Undo" at bounding box center [249, 534] width 16 height 6
click at [21, 233] on div at bounding box center [23, 233] width 8 height 8
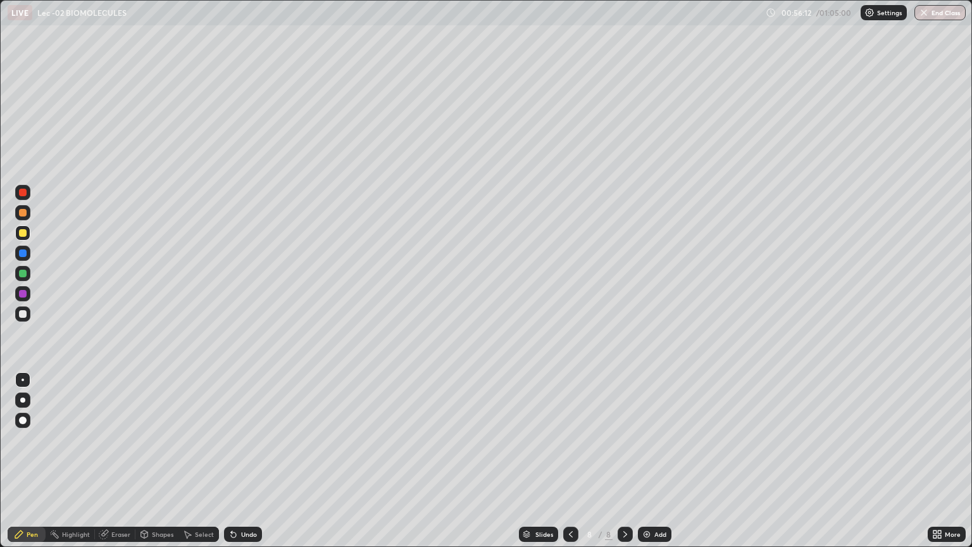
click at [248, 461] on div "Undo" at bounding box center [249, 534] width 16 height 6
click at [247, 461] on div "Undo" at bounding box center [249, 534] width 16 height 6
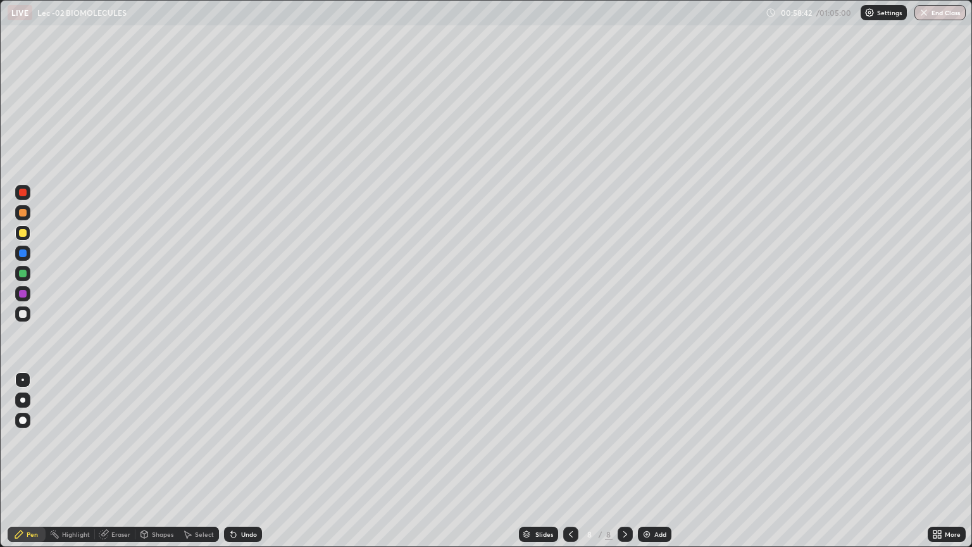
click at [244, 461] on div "Undo" at bounding box center [243, 534] width 38 height 15
click at [246, 461] on div "Undo" at bounding box center [249, 534] width 16 height 6
click at [247, 461] on div "Undo" at bounding box center [249, 534] width 16 height 6
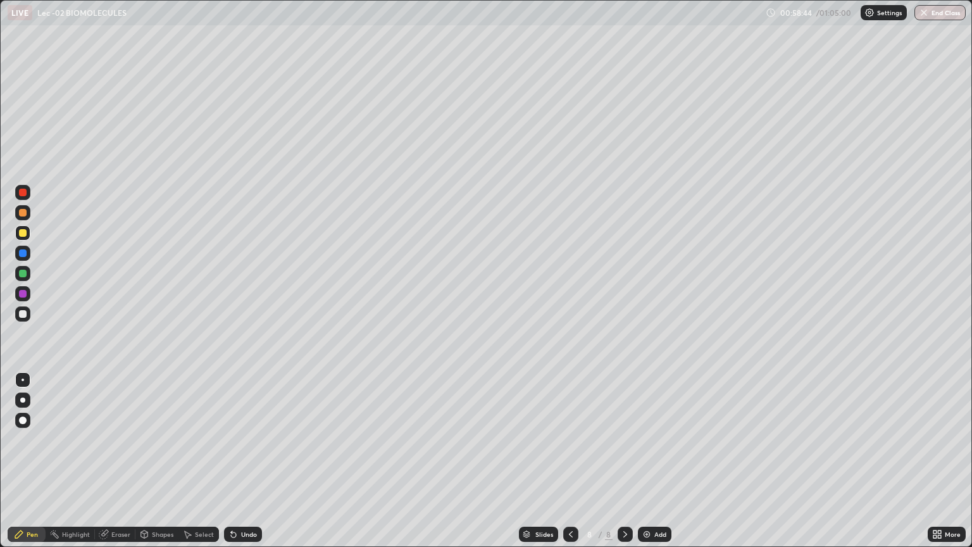
click at [247, 461] on div "Undo" at bounding box center [249, 534] width 16 height 6
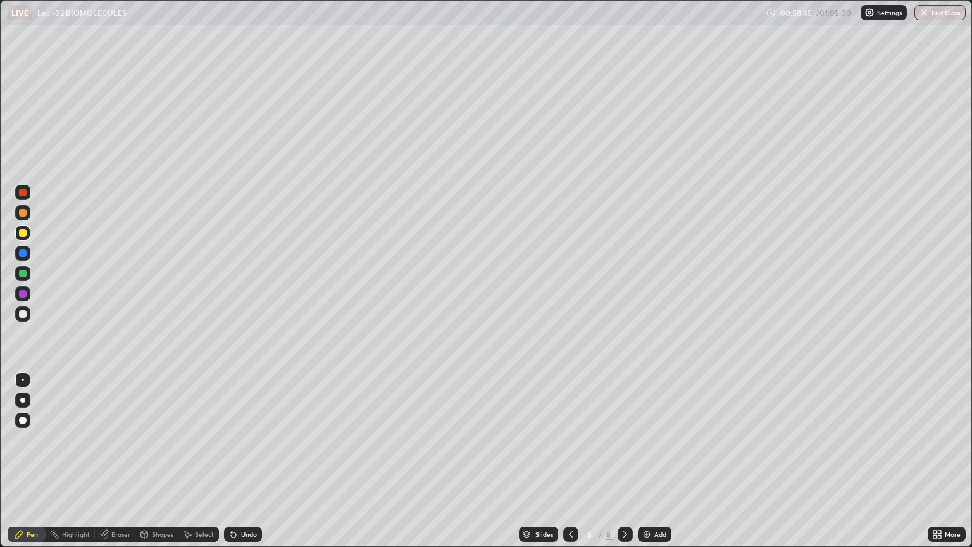
click at [247, 461] on div "Undo" at bounding box center [249, 534] width 16 height 6
click at [251, 461] on div "Undo" at bounding box center [249, 534] width 16 height 6
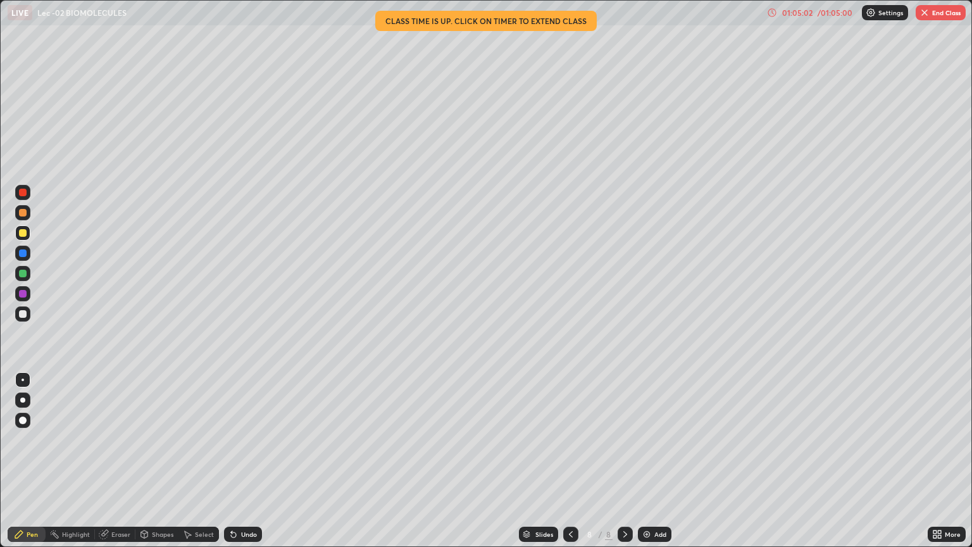
click at [934, 461] on icon at bounding box center [935, 531] width 3 height 3
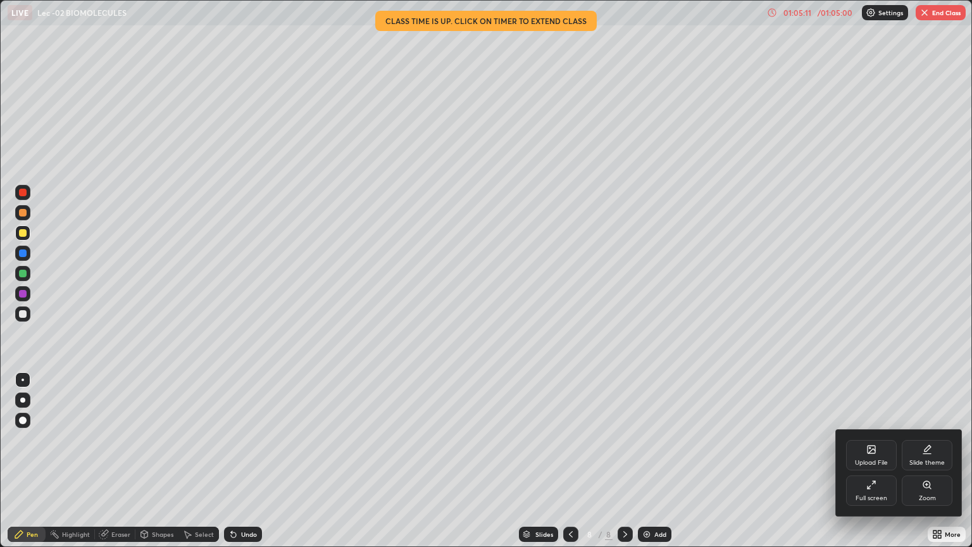
click at [875, 461] on icon at bounding box center [872, 485] width 10 height 10
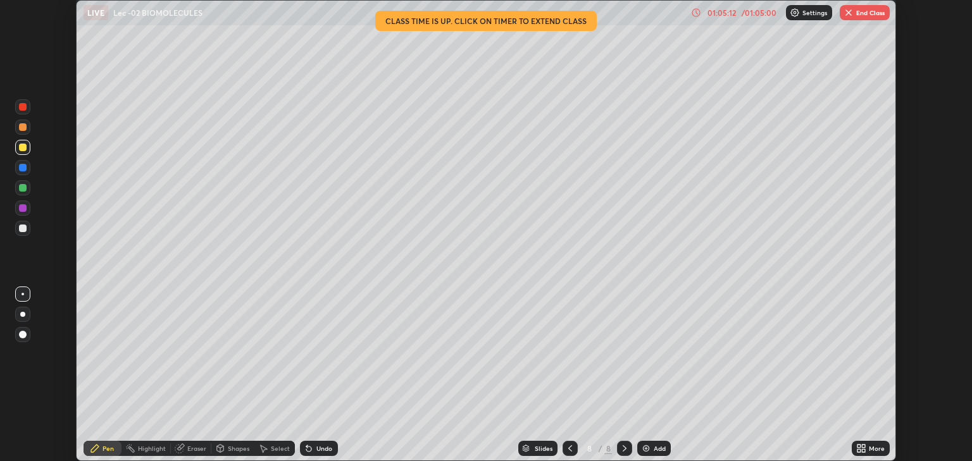
scroll to position [62835, 62325]
click at [865, 19] on button "End Class" at bounding box center [865, 12] width 50 height 15
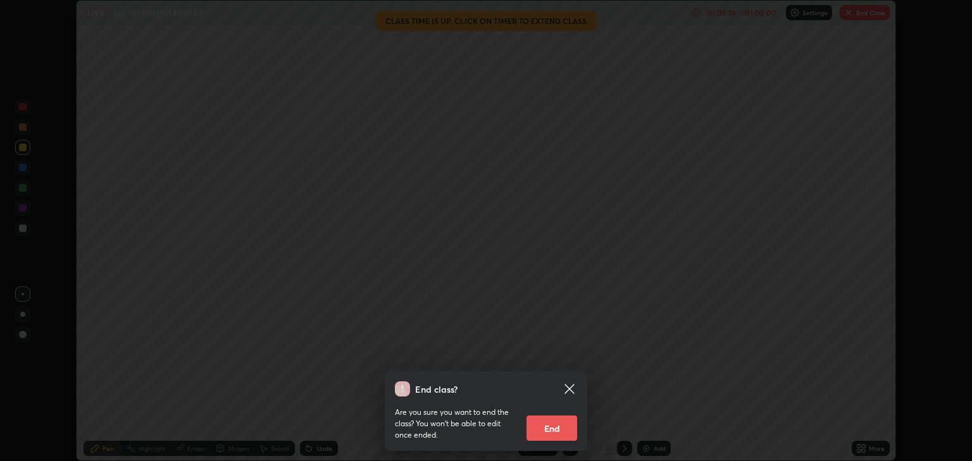
click at [568, 425] on button "End" at bounding box center [552, 428] width 51 height 25
